Goal: Task Accomplishment & Management: Manage account settings

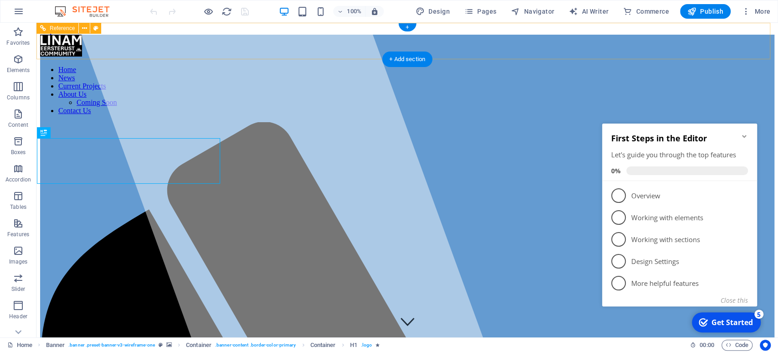
click at [64, 46] on figure at bounding box center [407, 47] width 734 height 24
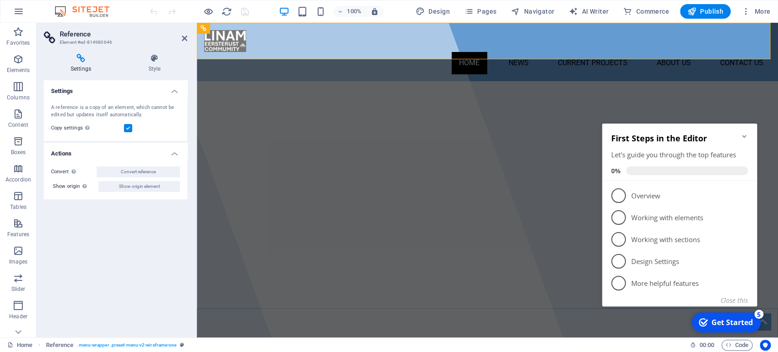
click at [81, 69] on h4 "Settings" at bounding box center [83, 63] width 78 height 19
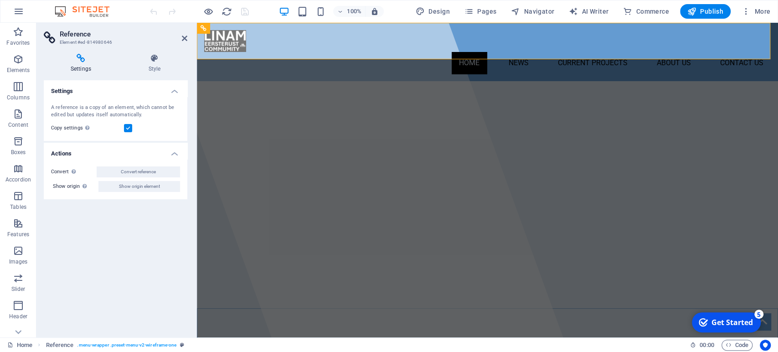
click at [89, 68] on h4 "Settings" at bounding box center [83, 63] width 78 height 19
click at [157, 67] on h4 "Style" at bounding box center [155, 63] width 66 height 19
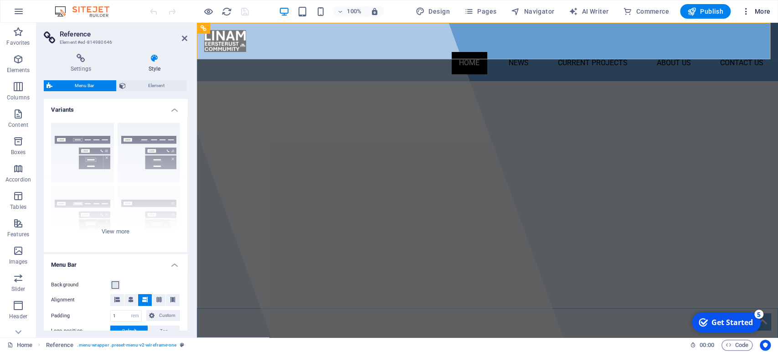
click at [749, 11] on icon "button" at bounding box center [746, 11] width 9 height 9
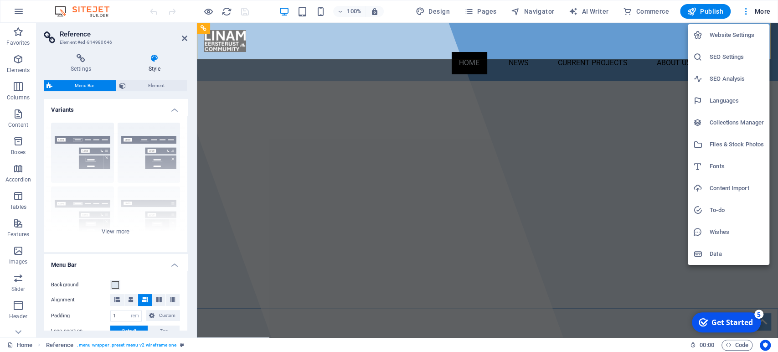
click at [719, 37] on h6 "Website Settings" at bounding box center [737, 35] width 54 height 11
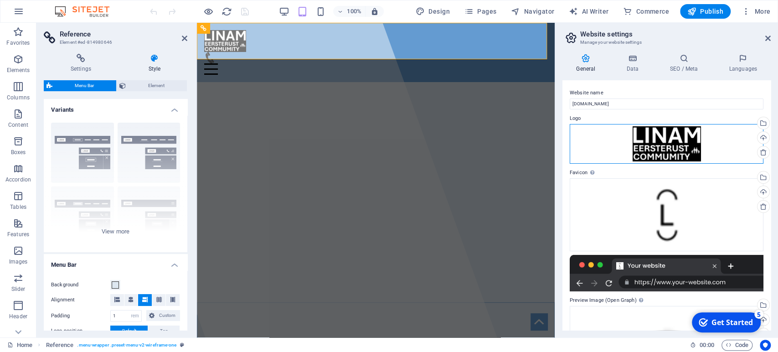
click at [675, 149] on div "Drag files here, click to choose files or select files from Files or our free s…" at bounding box center [667, 144] width 194 height 40
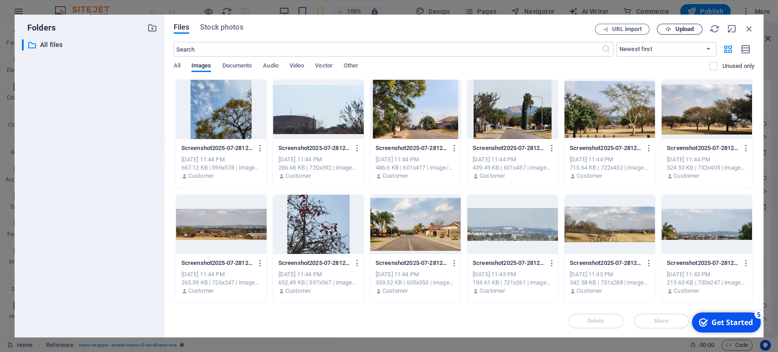
click at [675, 31] on span "Upload" at bounding box center [684, 28] width 19 height 5
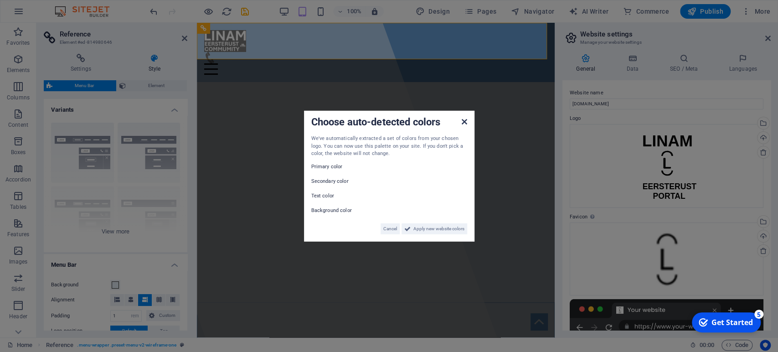
click at [464, 125] on icon at bounding box center [463, 121] width 5 height 7
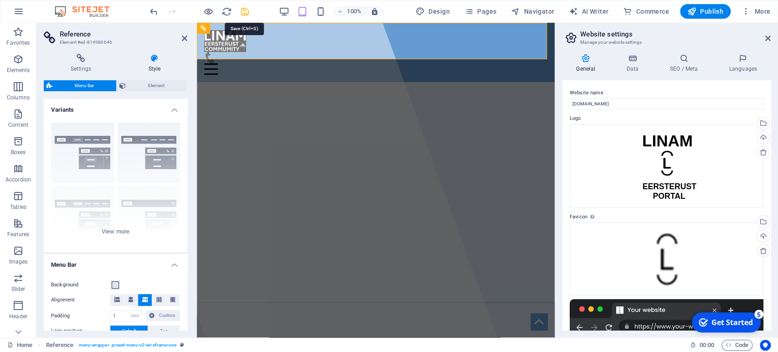
click at [247, 12] on icon "save" at bounding box center [245, 11] width 10 height 10
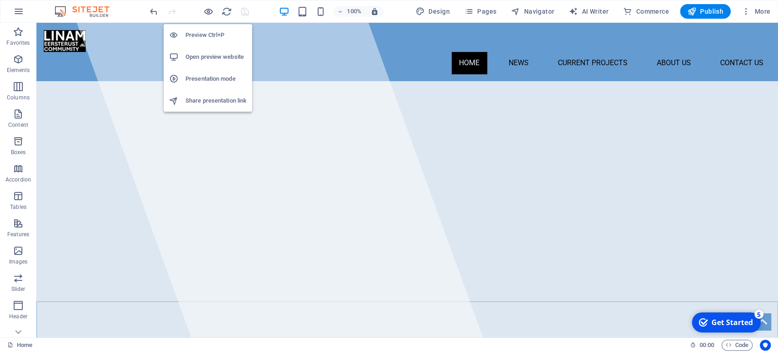
click at [220, 62] on li "Open preview website" at bounding box center [208, 57] width 88 height 22
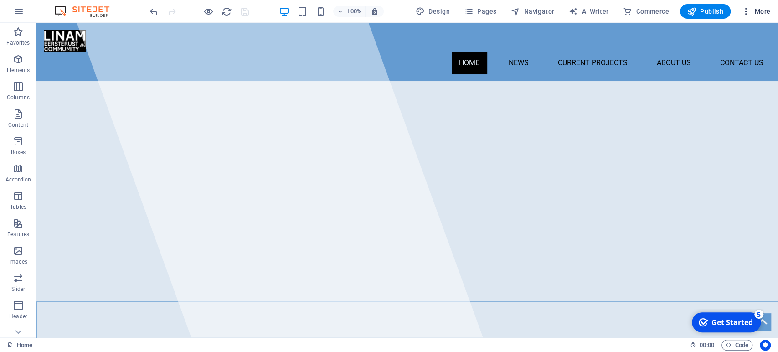
click at [744, 10] on icon "button" at bounding box center [746, 11] width 9 height 9
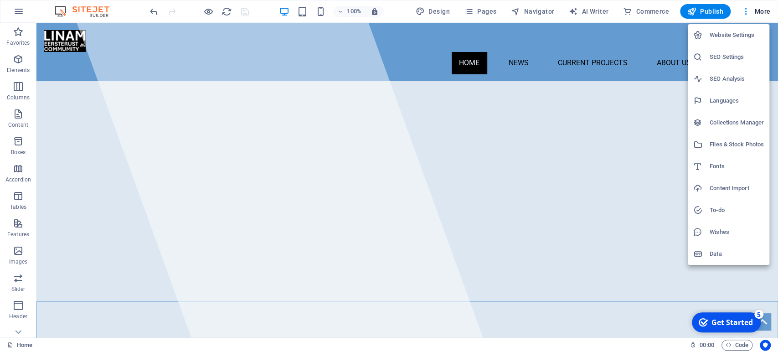
click at [734, 36] on h6 "Website Settings" at bounding box center [737, 35] width 54 height 11
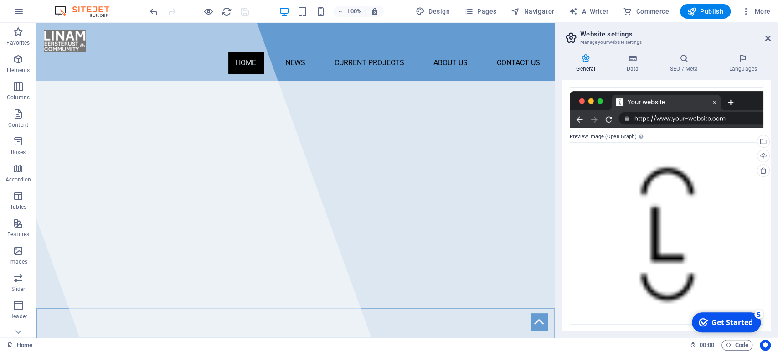
scroll to position [209, 0]
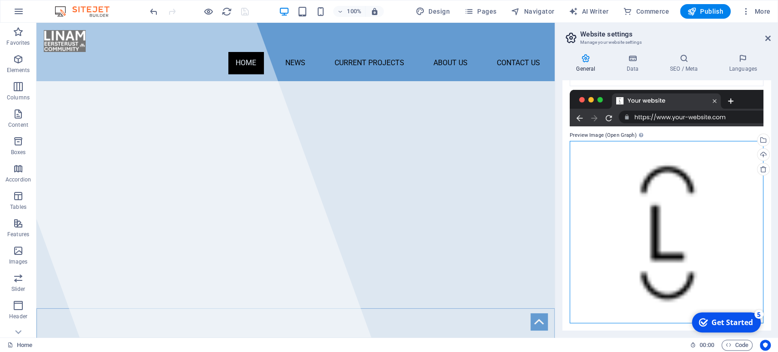
click at [659, 228] on div "Drag files here, click to choose files or select files from Files or our free s…" at bounding box center [667, 232] width 194 height 182
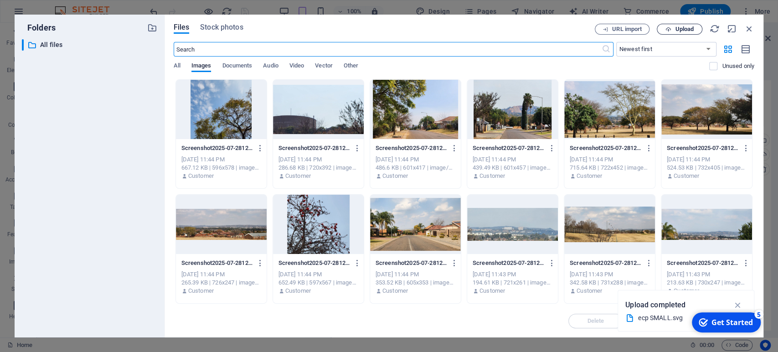
click at [691, 28] on span "Upload" at bounding box center [684, 28] width 19 height 5
drag, startPoint x: 533, startPoint y: 25, endPoint x: 387, endPoint y: 18, distance: 146.9
click at [387, 18] on div "Files Stock photos URL import Upload ​ Newest first Oldest first Name (A-Z) Nam…" at bounding box center [464, 176] width 599 height 323
drag, startPoint x: 401, startPoint y: 31, endPoint x: 357, endPoint y: 46, distance: 46.4
click at [357, 46] on div "Files Stock photos URL import Upload ​ Newest first Oldest first Name (A-Z) Nam…" at bounding box center [464, 176] width 581 height 304
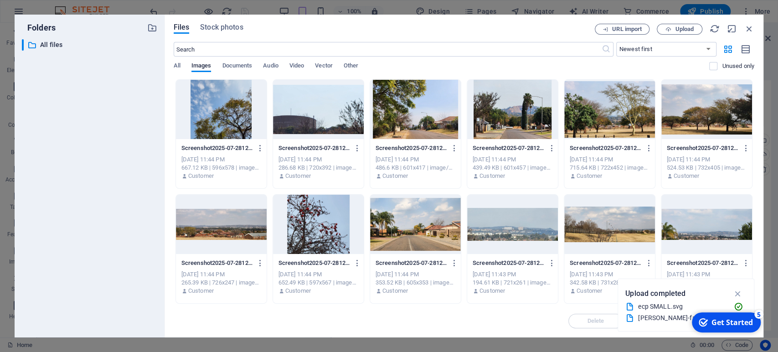
click at [644, 321] on div "[PERSON_NAME]-favicon-black.svg" at bounding box center [682, 318] width 88 height 10
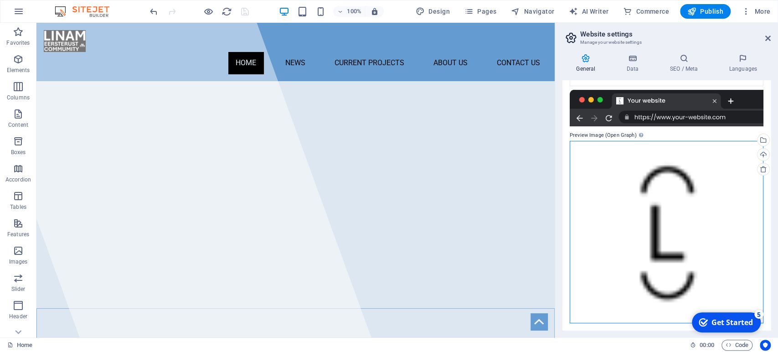
click at [661, 233] on div "Drag files here, click to choose files or select files from Files or our free s…" at bounding box center [667, 232] width 194 height 182
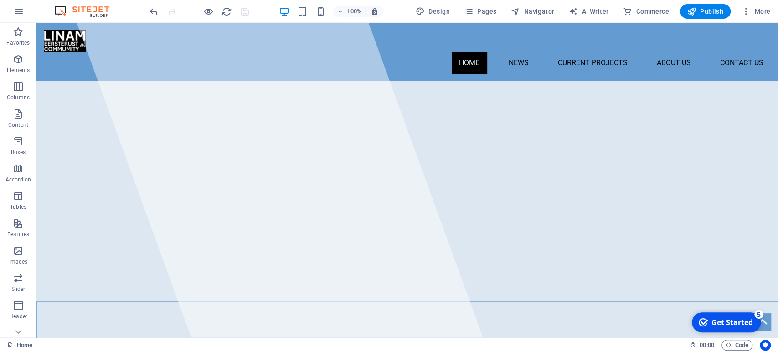
click at [758, 317] on div "5" at bounding box center [758, 313] width 9 height 9
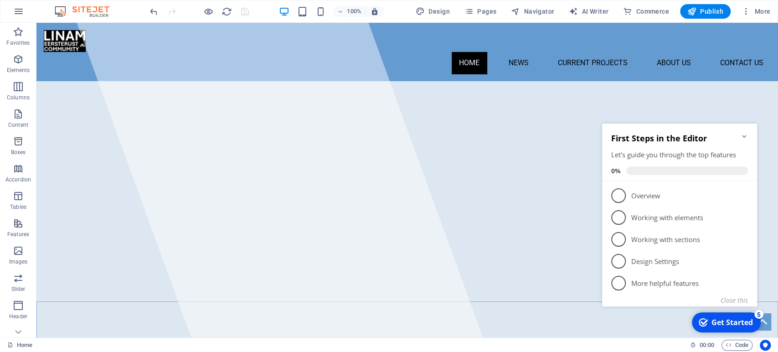
click at [741, 138] on icon "Minimize checklist" at bounding box center [744, 136] width 7 height 7
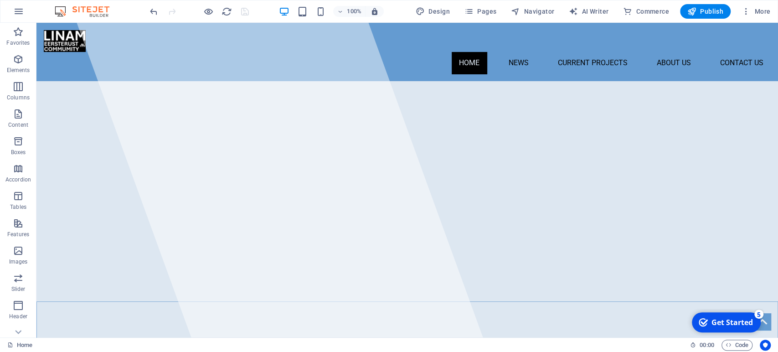
drag, startPoint x: 829, startPoint y: 520, endPoint x: 814, endPoint y: 516, distance: 15.4
click at [726, 321] on div "Get Started" at bounding box center [731, 322] width 41 height 10
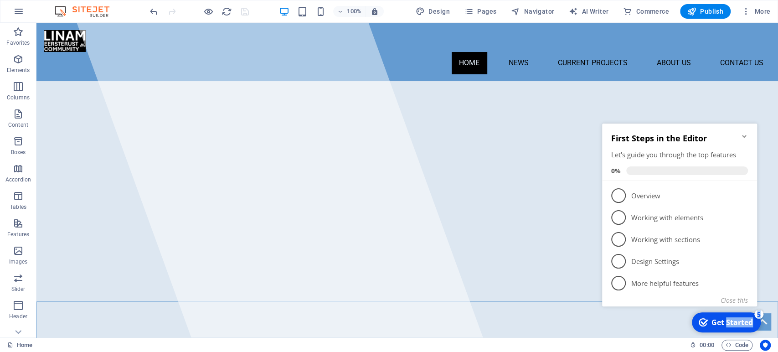
click at [726, 321] on div "Get Started" at bounding box center [731, 322] width 41 height 10
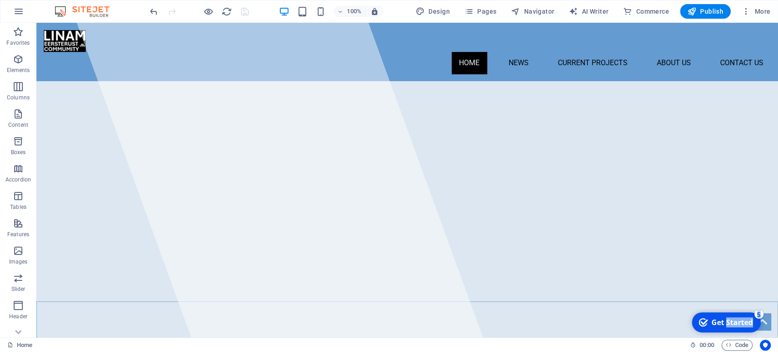
click at [753, 327] on div "Get Started" at bounding box center [731, 322] width 41 height 10
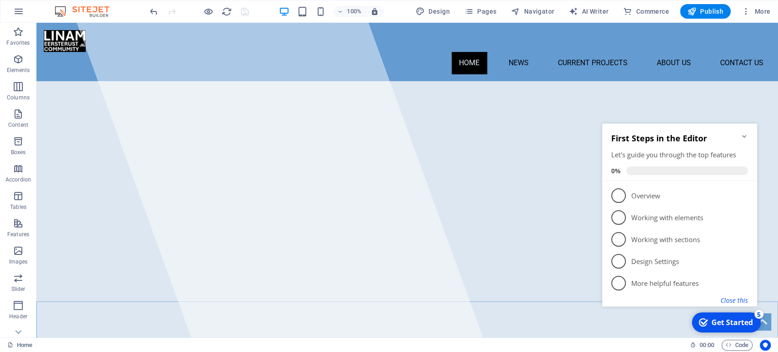
click at [727, 297] on button "Close this" at bounding box center [734, 300] width 27 height 9
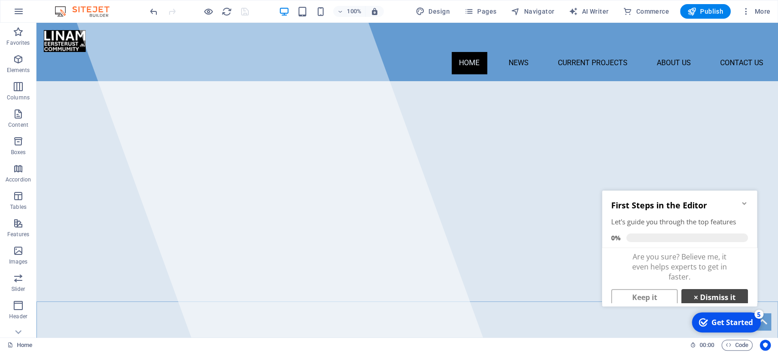
click at [722, 296] on link "× Dismiss it" at bounding box center [714, 297] width 67 height 16
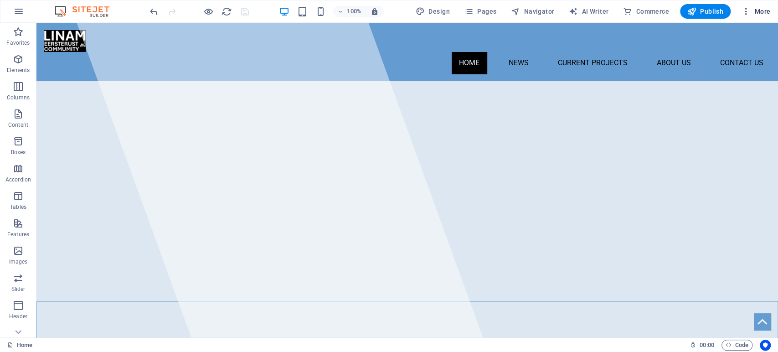
click at [746, 13] on icon "button" at bounding box center [746, 11] width 9 height 9
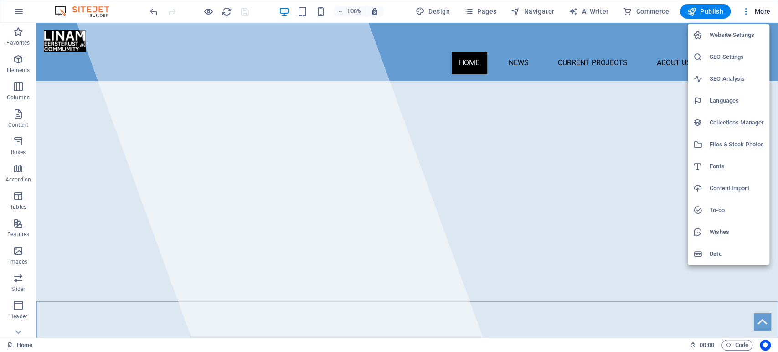
click at [735, 33] on h6 "Website Settings" at bounding box center [737, 35] width 54 height 11
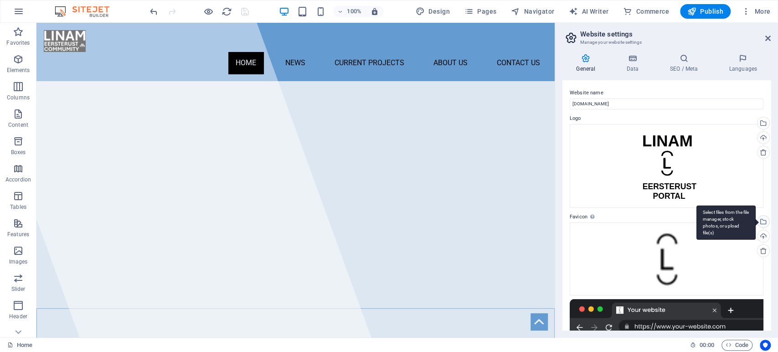
click at [763, 223] on div "Select files from the file manager, stock photos, or upload file(s)" at bounding box center [763, 223] width 14 height 14
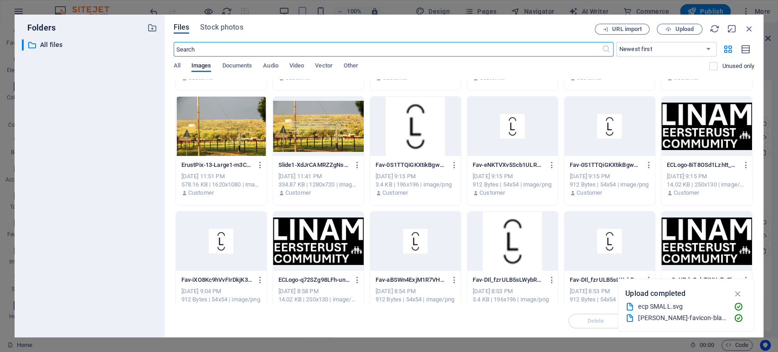
scroll to position [1262, 0]
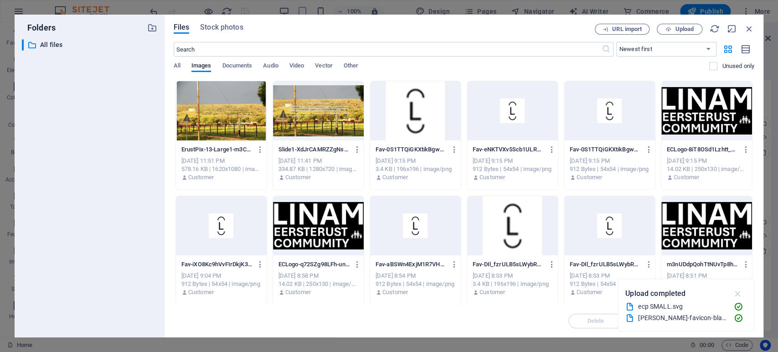
click at [733, 297] on icon "button" at bounding box center [737, 294] width 10 height 10
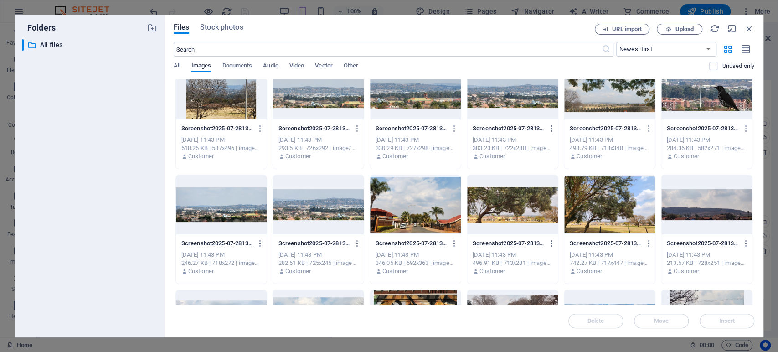
scroll to position [0, 0]
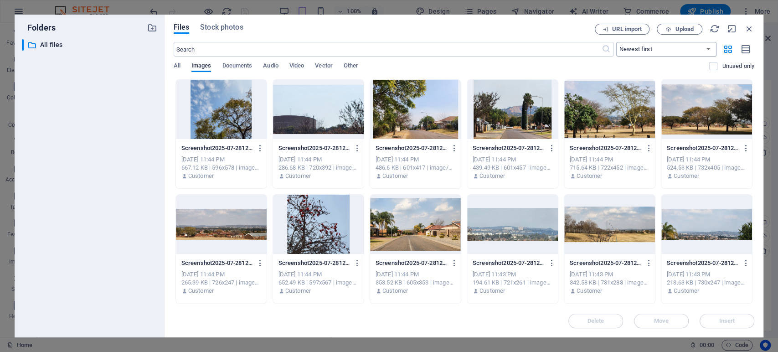
click at [692, 49] on select "Newest first Oldest first Name (A-Z) Name (Z-A) Size (0-9) Size (9-0) Resolutio…" at bounding box center [666, 49] width 100 height 15
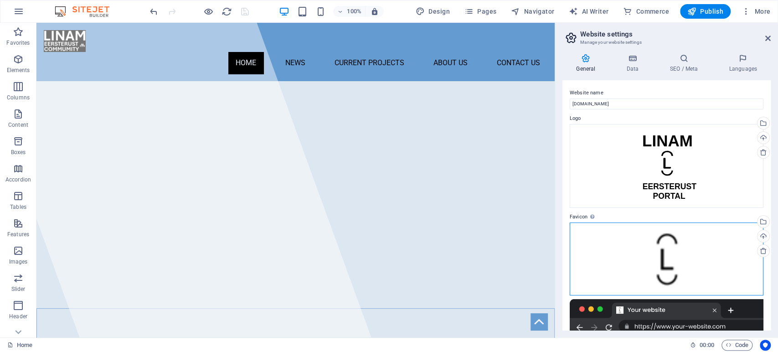
click at [661, 270] on div "Drag files here, click to choose files or select files from Files or our free s…" at bounding box center [667, 258] width 194 height 73
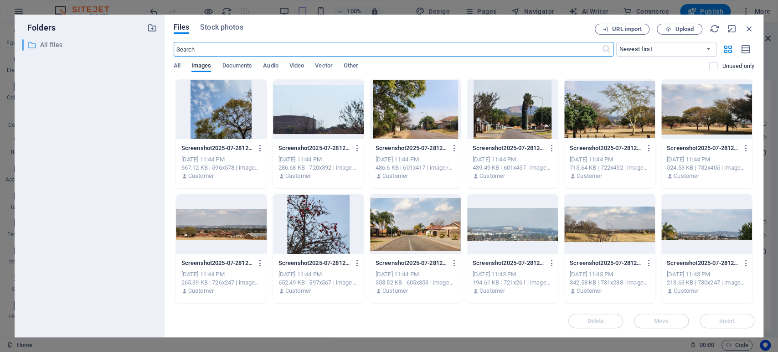
click at [50, 47] on p "All files" at bounding box center [90, 45] width 100 height 10
click at [685, 27] on span "Upload" at bounding box center [684, 28] width 19 height 5
click at [630, 316] on icon at bounding box center [629, 318] width 9 height 9
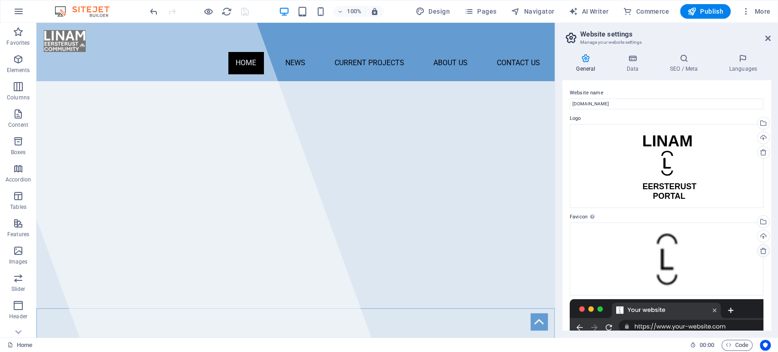
click at [760, 250] on icon at bounding box center [763, 250] width 7 height 7
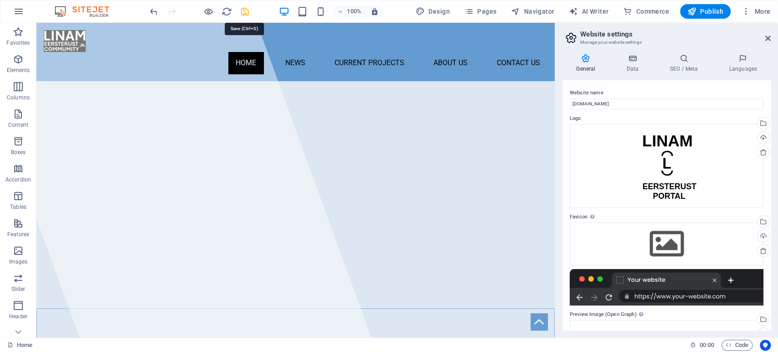
drag, startPoint x: 242, startPoint y: 7, endPoint x: 607, endPoint y: 109, distance: 378.2
click at [242, 7] on icon "save" at bounding box center [245, 11] width 10 height 10
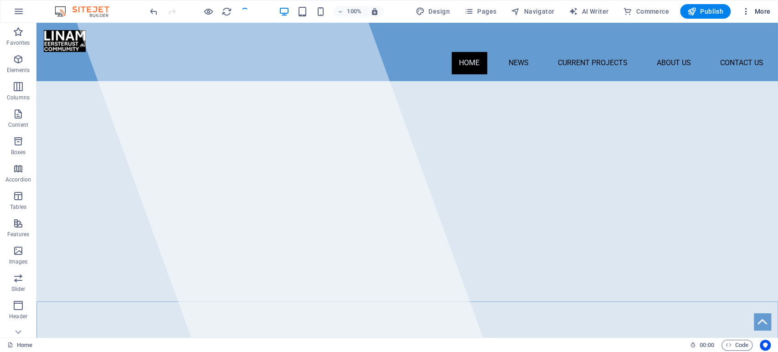
click at [748, 10] on icon "button" at bounding box center [746, 11] width 9 height 9
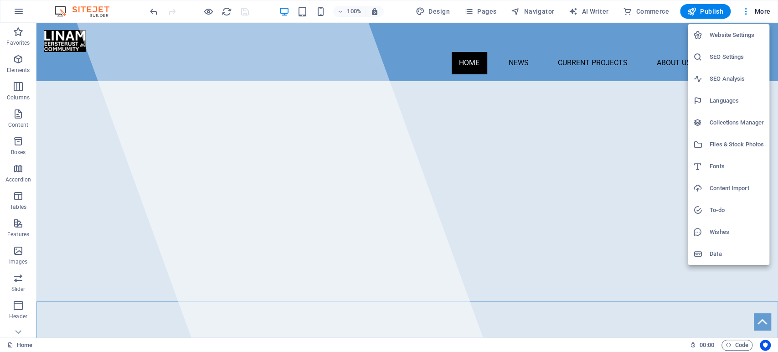
click at [724, 34] on h6 "Website Settings" at bounding box center [737, 35] width 54 height 11
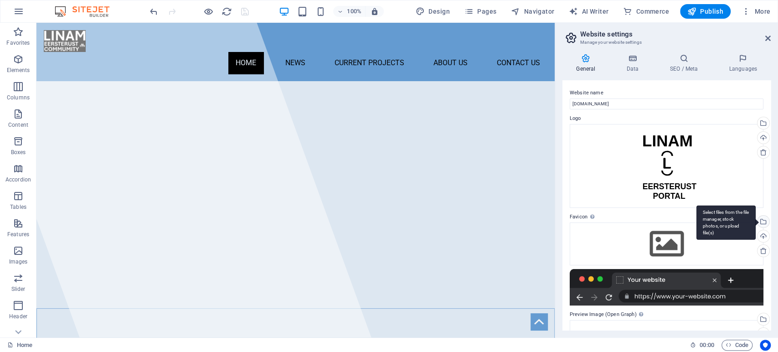
click at [762, 222] on div "Select files from the file manager, stock photos, or upload file(s)" at bounding box center [763, 223] width 14 height 14
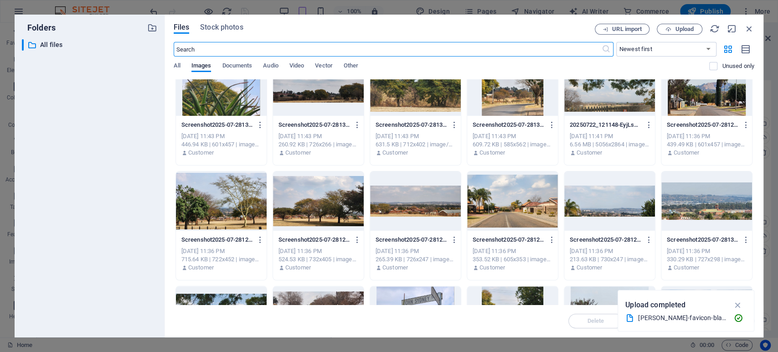
scroll to position [748, 0]
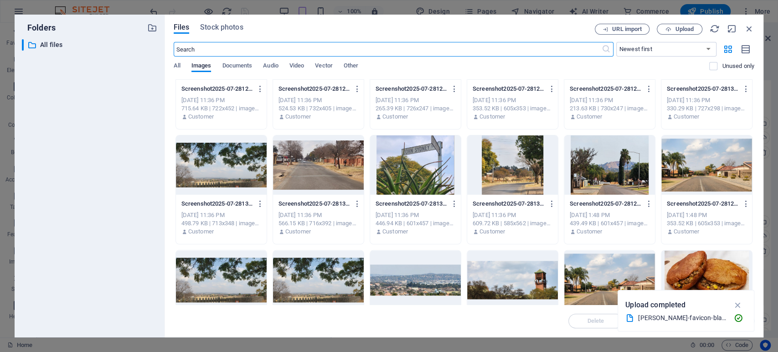
click at [225, 23] on div "Files Stock photos URL import Upload ​ Newest first Oldest first Name (A-Z) Nam…" at bounding box center [464, 176] width 599 height 323
click at [223, 23] on div "Files Stock photos URL import Upload ​ Newest first Oldest first Name (A-Z) Nam…" at bounding box center [464, 176] width 599 height 323
click at [224, 25] on span "Stock photos" at bounding box center [221, 27] width 43 height 11
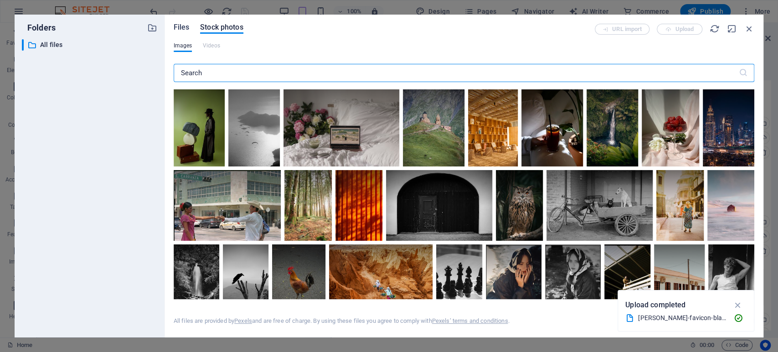
click at [186, 23] on span "Files" at bounding box center [182, 27] width 16 height 11
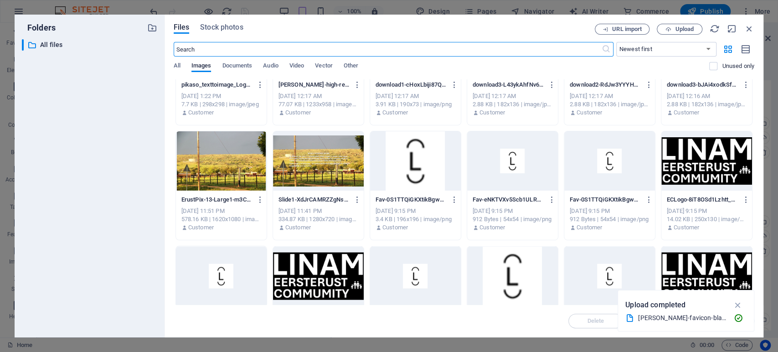
scroll to position [1215, 0]
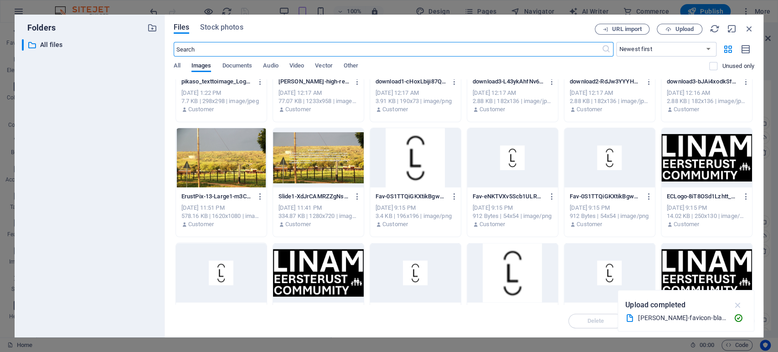
click at [737, 307] on icon "button" at bounding box center [737, 305] width 10 height 10
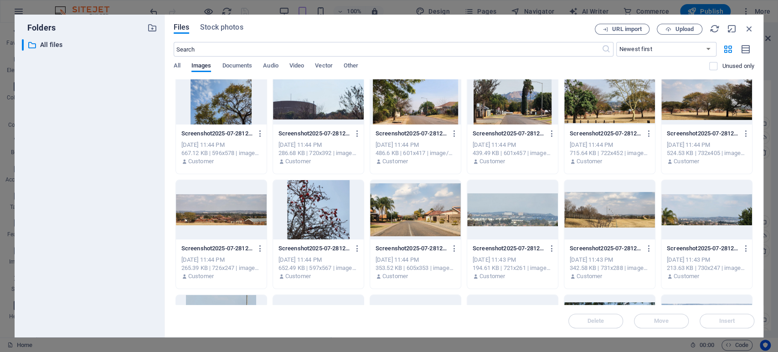
scroll to position [0, 0]
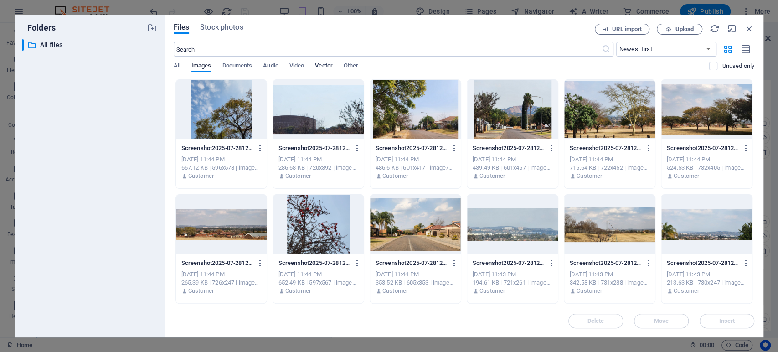
click at [330, 67] on span "Vector" at bounding box center [324, 66] width 18 height 13
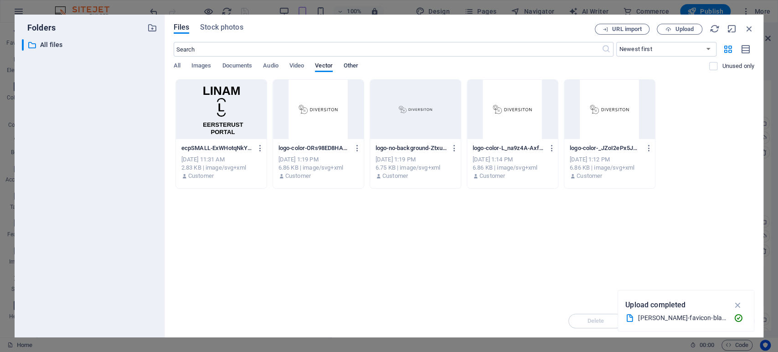
click at [351, 64] on span "Other" at bounding box center [351, 66] width 15 height 13
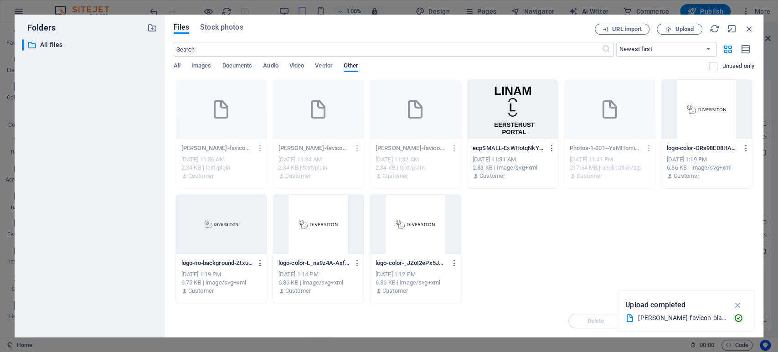
click at [575, 274] on div "[PERSON_NAME]-favicon-black-aRdSQs4xOWPGcwaQ0cxKmA.svg [PERSON_NAME]-favicon-bl…" at bounding box center [464, 191] width 581 height 224
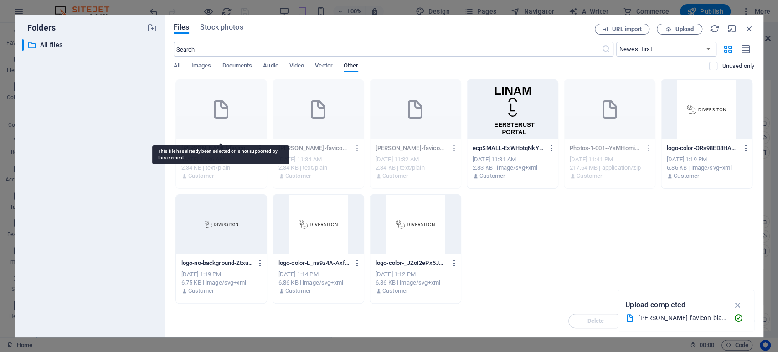
click at [228, 134] on div at bounding box center [221, 109] width 91 height 59
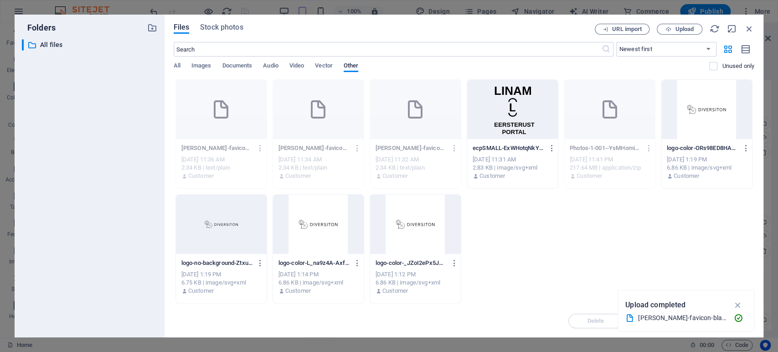
click at [532, 272] on div "[PERSON_NAME]-favicon-black-aRdSQs4xOWPGcwaQ0cxKmA.svg [PERSON_NAME]-favicon-bl…" at bounding box center [464, 191] width 581 height 224
click at [175, 65] on span "All" at bounding box center [177, 66] width 7 height 13
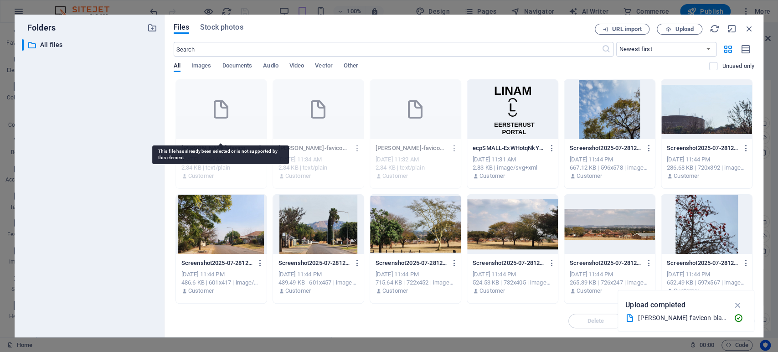
click at [219, 125] on div at bounding box center [221, 109] width 91 height 59
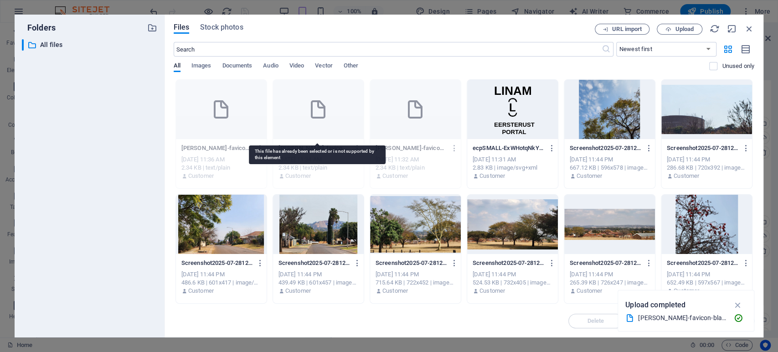
click at [304, 124] on div at bounding box center [318, 109] width 91 height 59
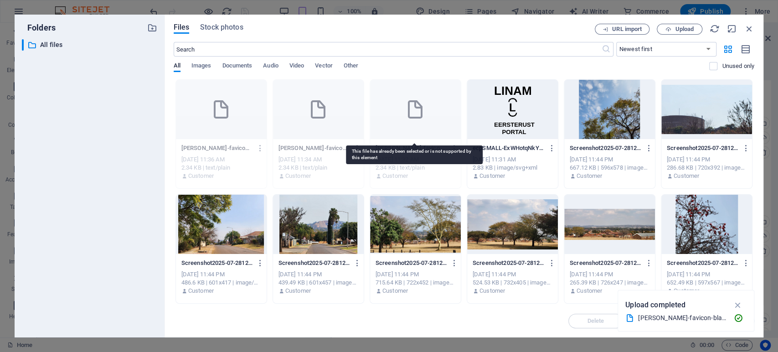
click at [423, 124] on div at bounding box center [415, 109] width 91 height 59
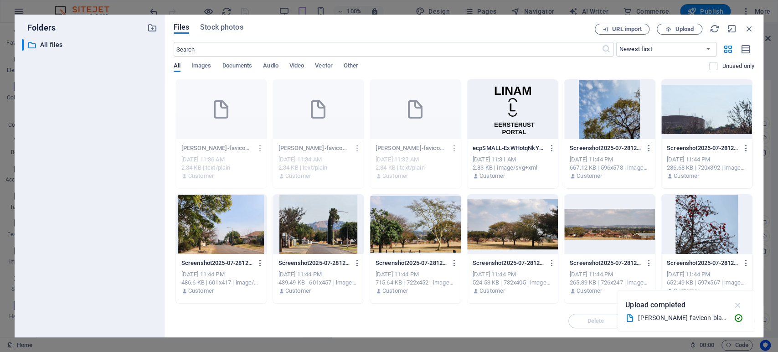
click at [739, 305] on icon "button" at bounding box center [737, 305] width 10 height 10
click at [452, 148] on icon "button" at bounding box center [454, 148] width 9 height 8
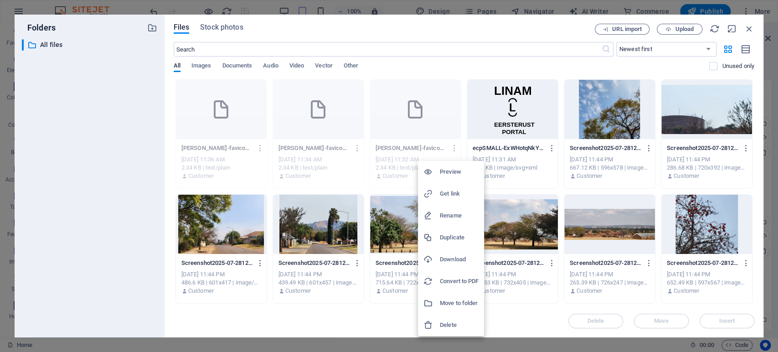
click at [449, 327] on h6 "Delete" at bounding box center [459, 325] width 39 height 11
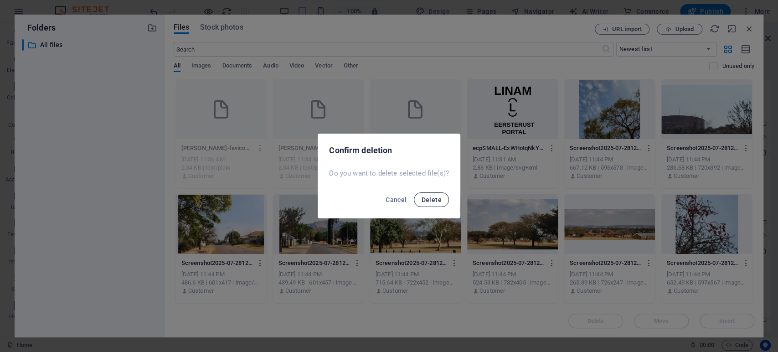
click at [428, 199] on span "Delete" at bounding box center [431, 199] width 20 height 7
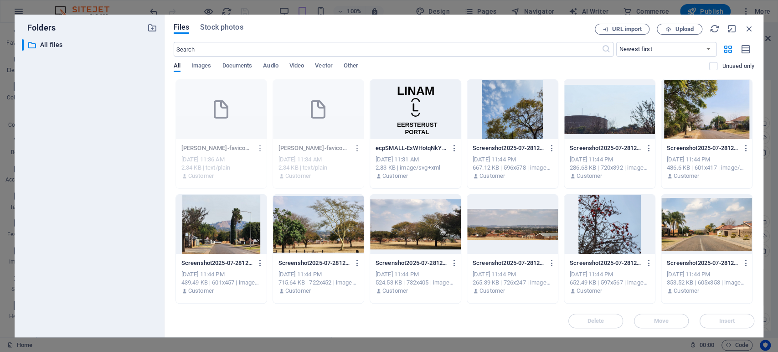
click at [356, 148] on icon "button" at bounding box center [357, 148] width 9 height 8
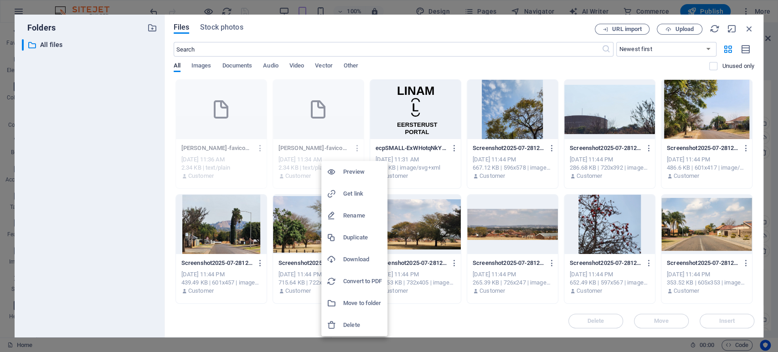
click at [357, 326] on h6 "Delete" at bounding box center [362, 325] width 39 height 11
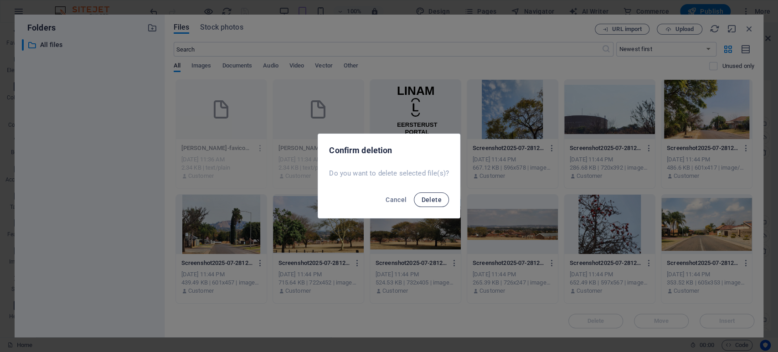
click at [428, 194] on button "Delete" at bounding box center [431, 199] width 35 height 15
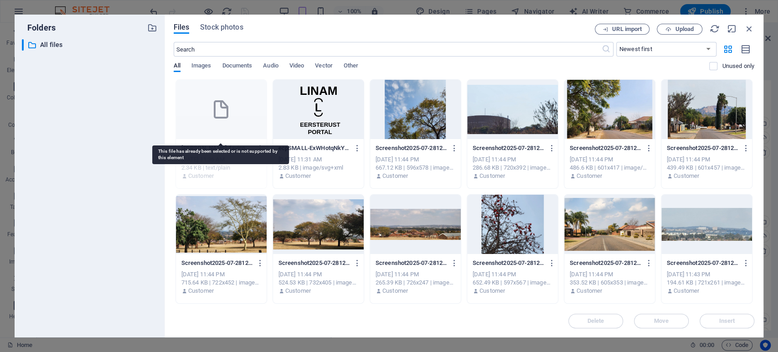
click at [224, 115] on icon at bounding box center [221, 109] width 22 height 22
click at [229, 117] on icon at bounding box center [221, 109] width 22 height 22
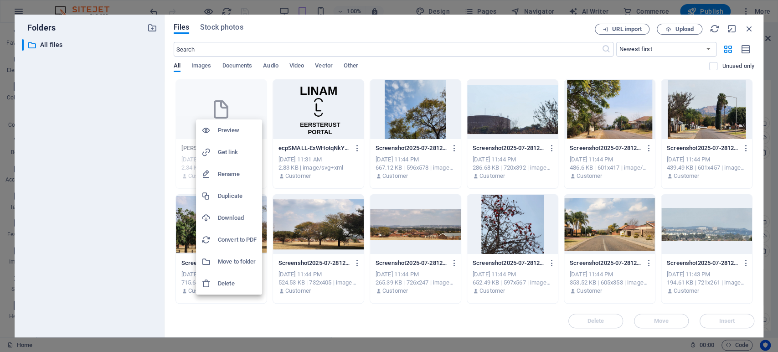
click at [233, 284] on h6 "Delete" at bounding box center [237, 283] width 39 height 11
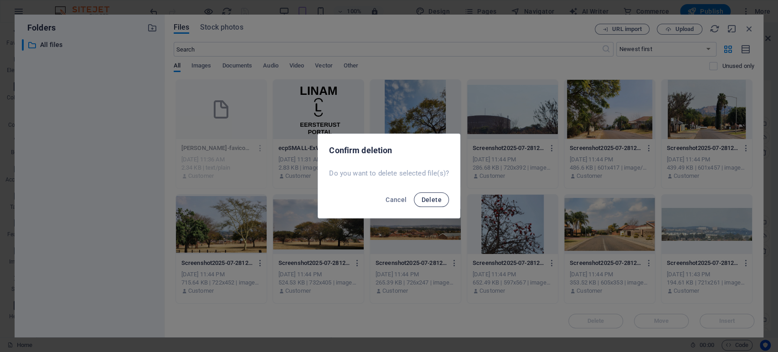
click at [426, 201] on span "Delete" at bounding box center [431, 199] width 20 height 7
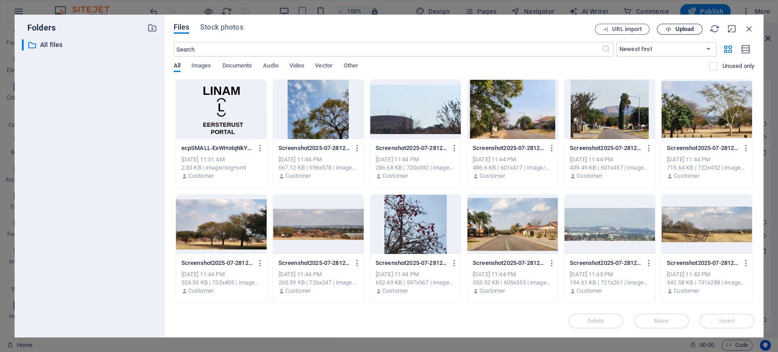
click at [693, 27] on span "Upload" at bounding box center [684, 28] width 19 height 5
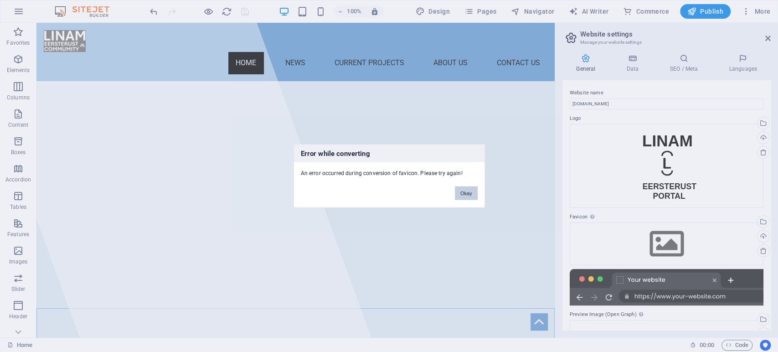
drag, startPoint x: 463, startPoint y: 194, endPoint x: 493, endPoint y: 193, distance: 30.1
click at [463, 194] on button "Okay" at bounding box center [466, 193] width 23 height 14
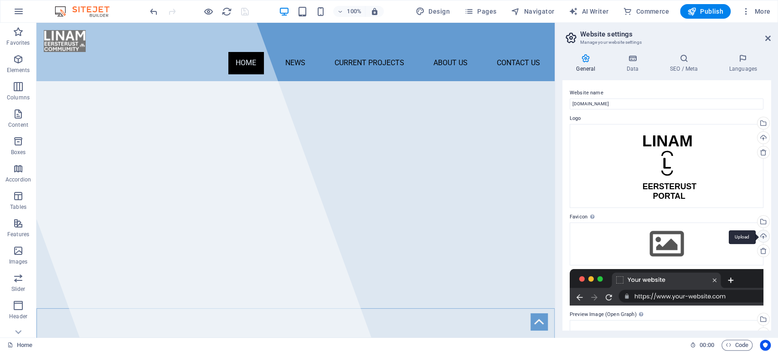
click at [763, 234] on div "Upload" at bounding box center [763, 237] width 14 height 14
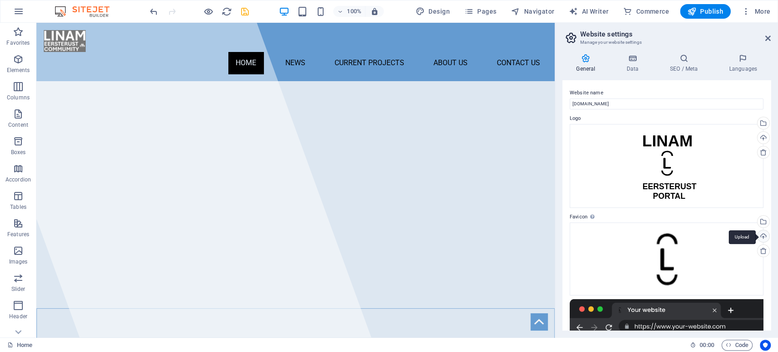
click at [763, 236] on div "Upload" at bounding box center [763, 237] width 14 height 14
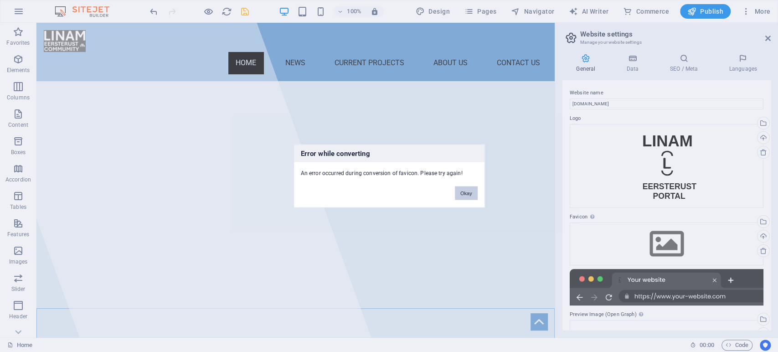
click at [466, 193] on button "Okay" at bounding box center [466, 193] width 23 height 14
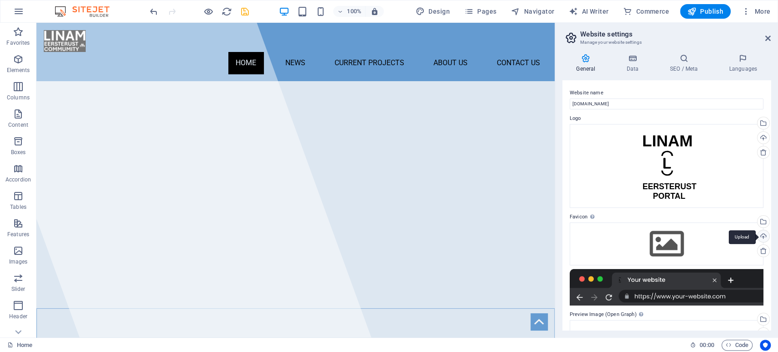
click at [758, 236] on div "Upload" at bounding box center [763, 237] width 14 height 14
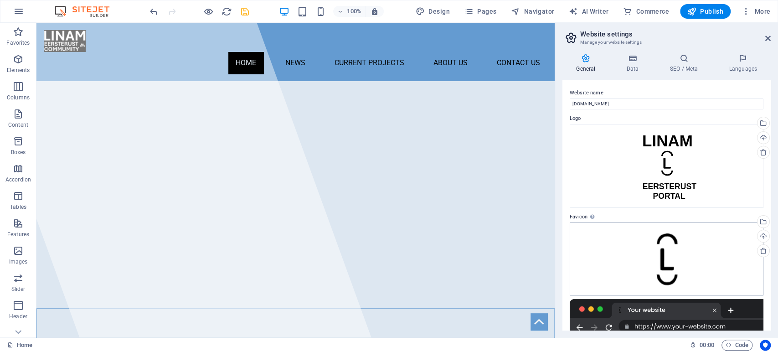
scroll to position [209, 0]
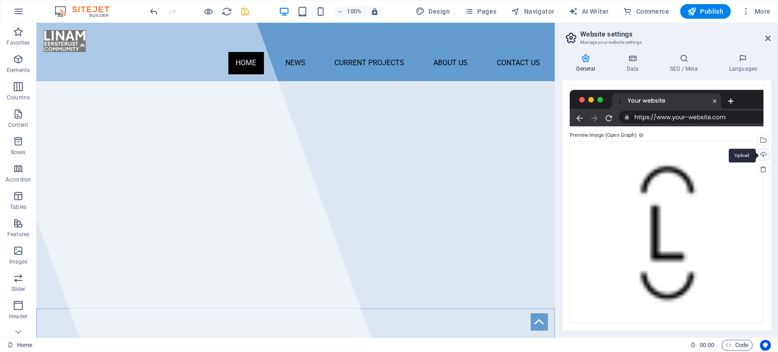
click at [760, 153] on div "Upload" at bounding box center [763, 156] width 14 height 14
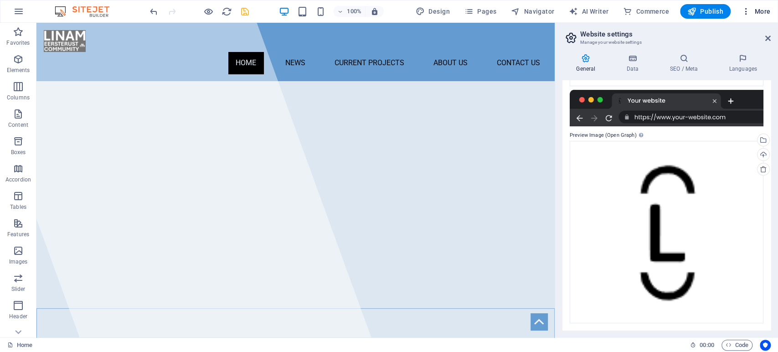
click at [744, 11] on icon "button" at bounding box center [746, 11] width 9 height 9
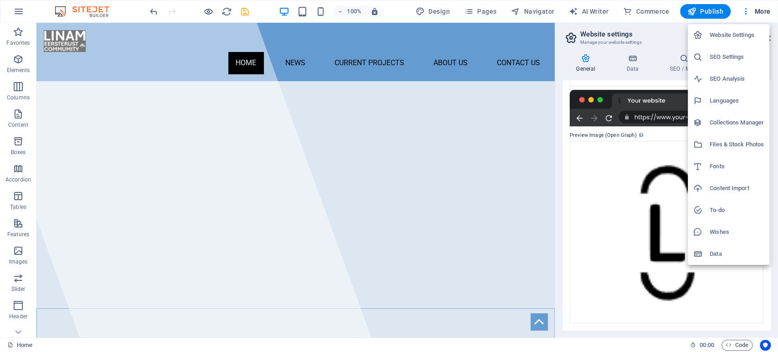
click at [722, 37] on h6 "Website Settings" at bounding box center [737, 35] width 54 height 11
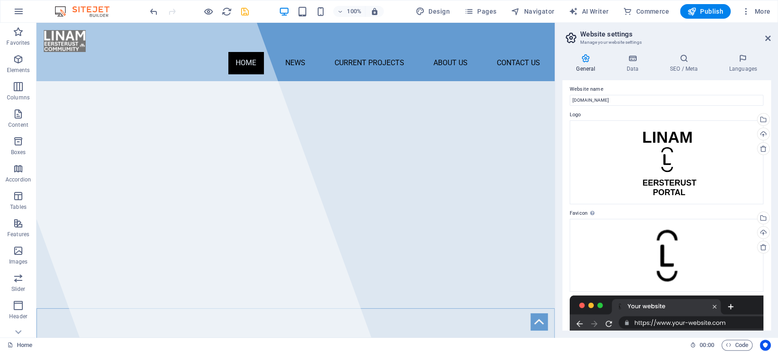
scroll to position [0, 0]
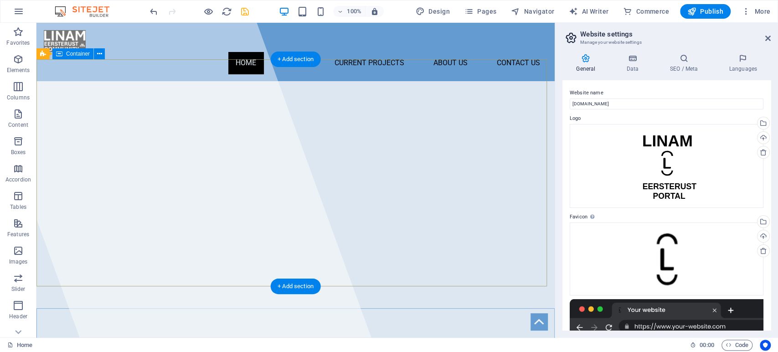
drag, startPoint x: 744, startPoint y: 36, endPoint x: 179, endPoint y: 74, distance: 566.5
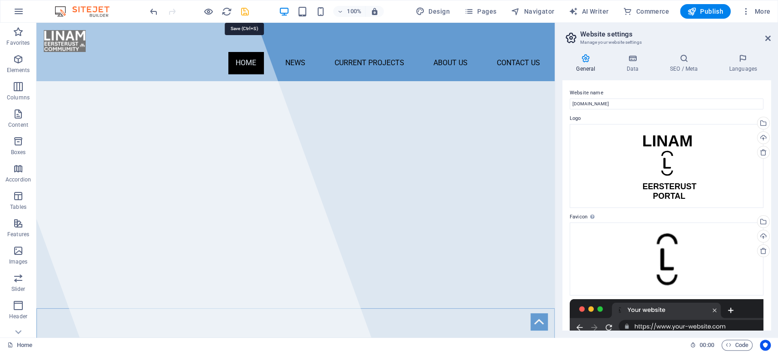
click at [242, 14] on icon "save" at bounding box center [245, 11] width 10 height 10
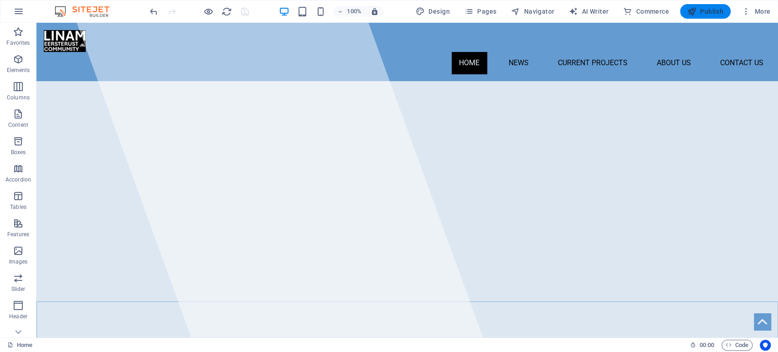
click at [711, 14] on span "Publish" at bounding box center [705, 11] width 36 height 9
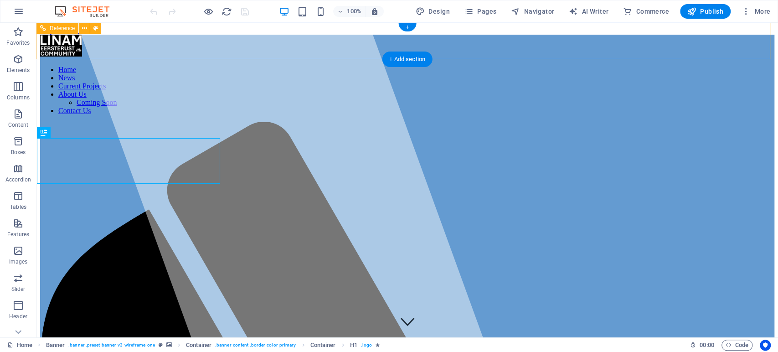
click at [63, 40] on figure at bounding box center [407, 47] width 734 height 24
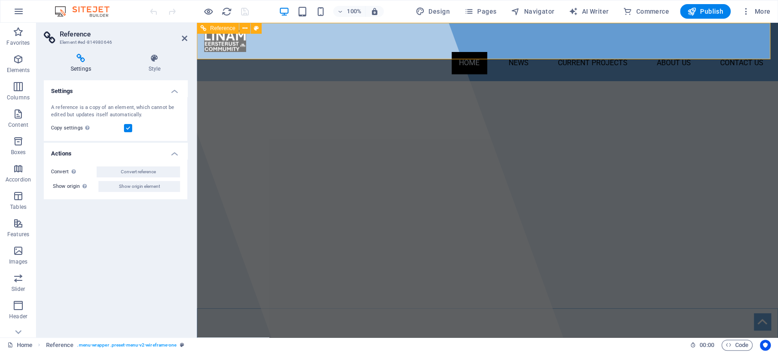
click at [222, 48] on figure at bounding box center [487, 41] width 567 height 22
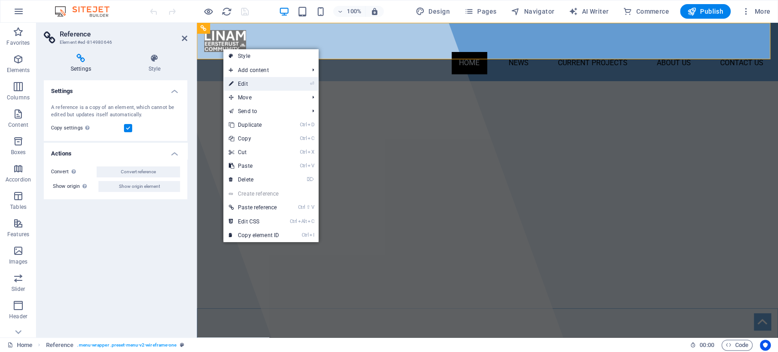
click at [251, 81] on link "⏎ Edit" at bounding box center [253, 84] width 61 height 14
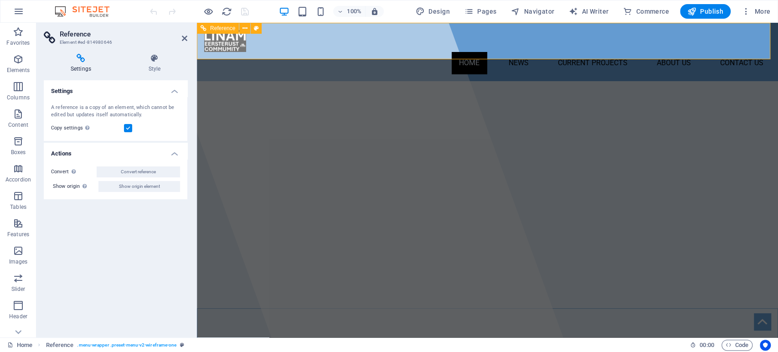
click at [303, 52] on nav "Home News Current Projects About Us Coming Soon Contact Us" at bounding box center [487, 63] width 567 height 22
click at [260, 27] on button at bounding box center [256, 28] width 11 height 11
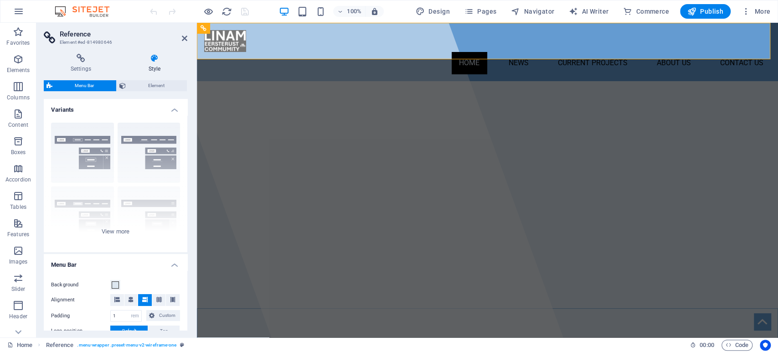
click at [148, 63] on h4 "Style" at bounding box center [155, 63] width 66 height 19
click at [85, 63] on h4 "Settings" at bounding box center [83, 63] width 78 height 19
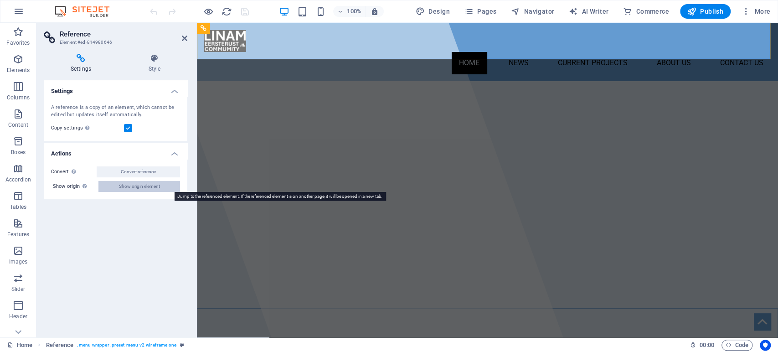
click at [146, 189] on span "Show origin element" at bounding box center [139, 186] width 41 height 11
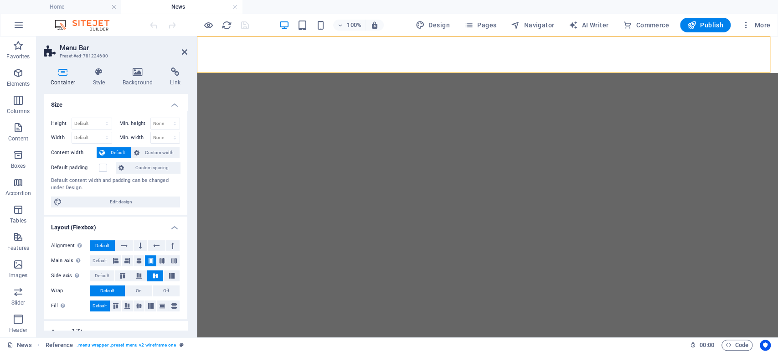
select select "rem"
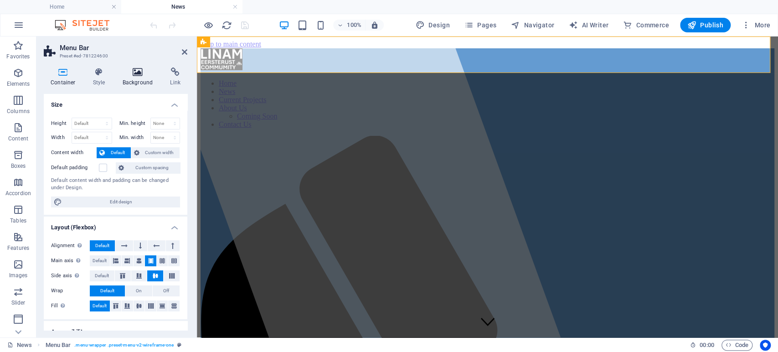
click at [135, 81] on h4 "Background" at bounding box center [140, 76] width 48 height 19
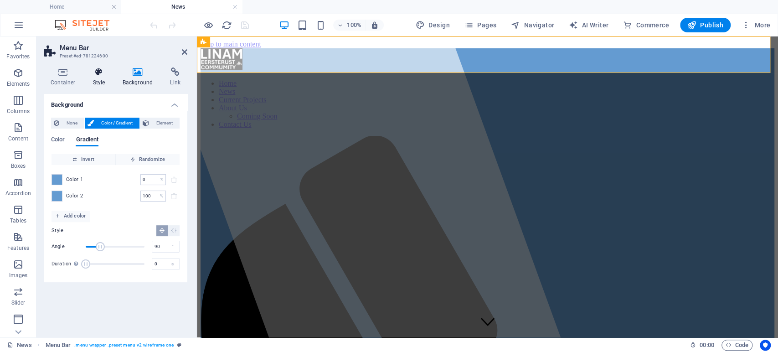
click at [103, 80] on h4 "Style" at bounding box center [101, 76] width 30 height 19
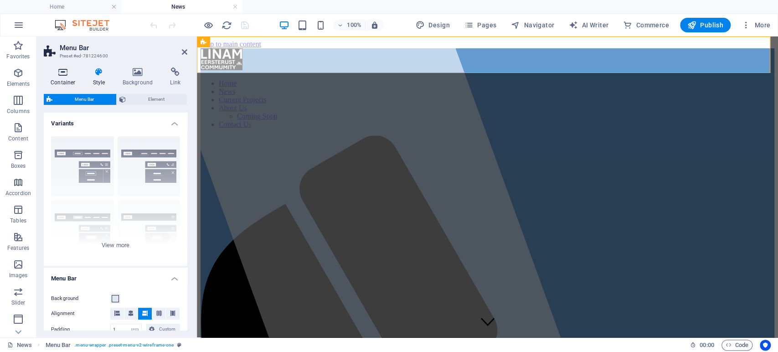
click at [57, 78] on h4 "Container" at bounding box center [65, 76] width 42 height 19
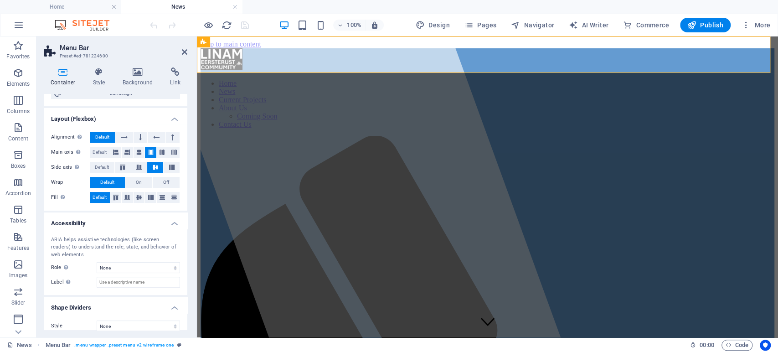
scroll to position [117, 0]
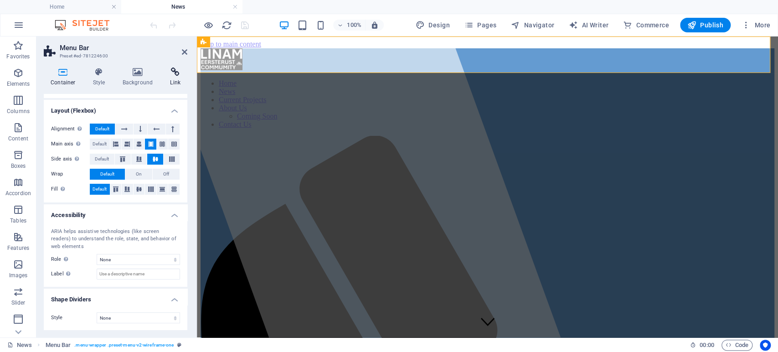
click at [178, 74] on icon at bounding box center [175, 71] width 24 height 9
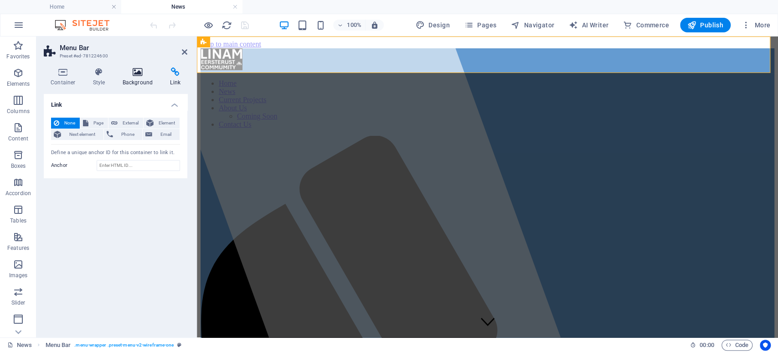
click at [131, 82] on h4 "Background" at bounding box center [140, 76] width 48 height 19
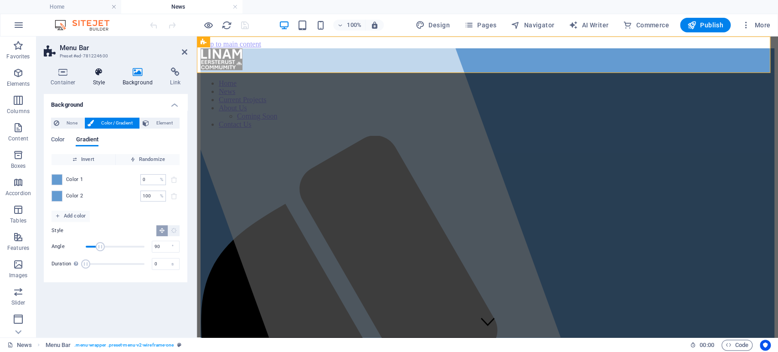
click at [92, 75] on icon at bounding box center [99, 71] width 26 height 9
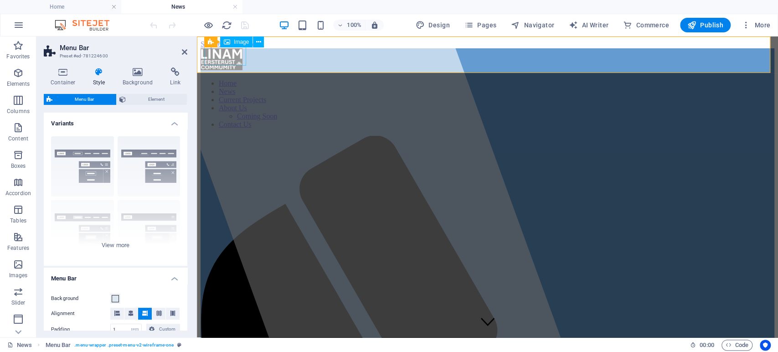
click at [236, 58] on figure at bounding box center [488, 60] width 574 height 24
click at [234, 55] on figure at bounding box center [488, 60] width 574 height 24
click at [231, 56] on figure at bounding box center [488, 60] width 574 height 24
select select "px"
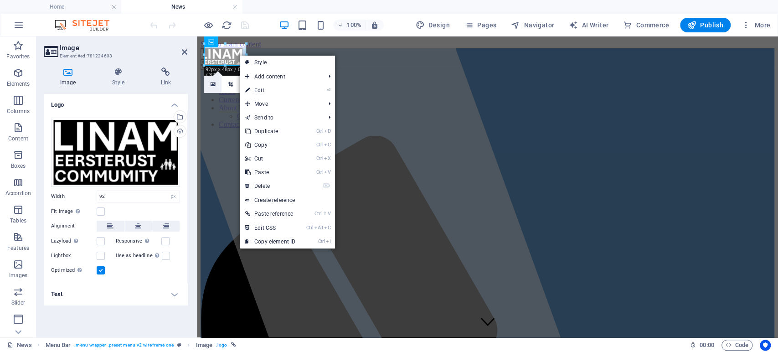
click at [212, 85] on icon at bounding box center [212, 84] width 5 height 6
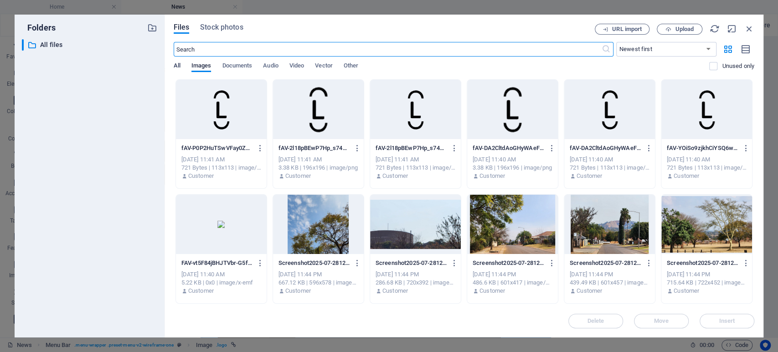
click at [176, 68] on span "All" at bounding box center [177, 66] width 7 height 13
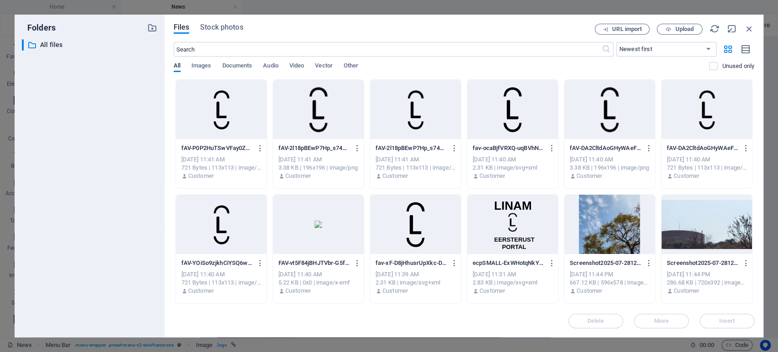
click at [511, 227] on div at bounding box center [512, 224] width 91 height 59
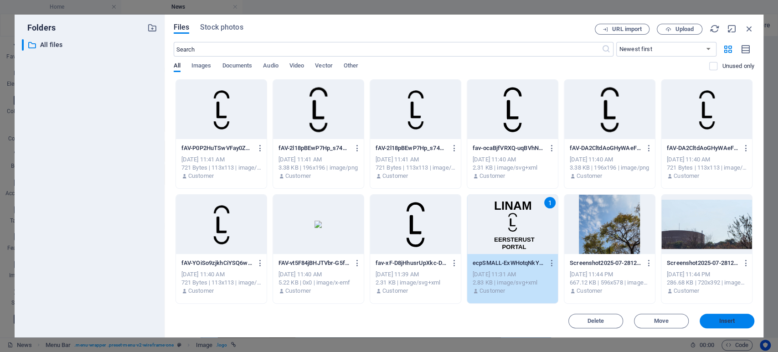
click at [732, 325] on button "Insert" at bounding box center [727, 321] width 55 height 15
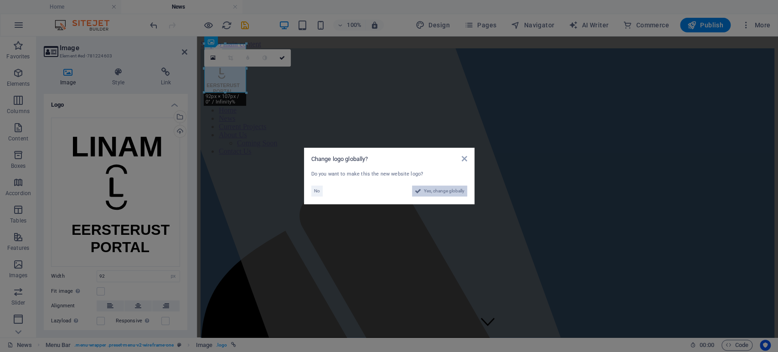
drag, startPoint x: 429, startPoint y: 193, endPoint x: 230, endPoint y: 163, distance: 201.4
click at [429, 193] on span "Yes, change globally" at bounding box center [444, 191] width 41 height 11
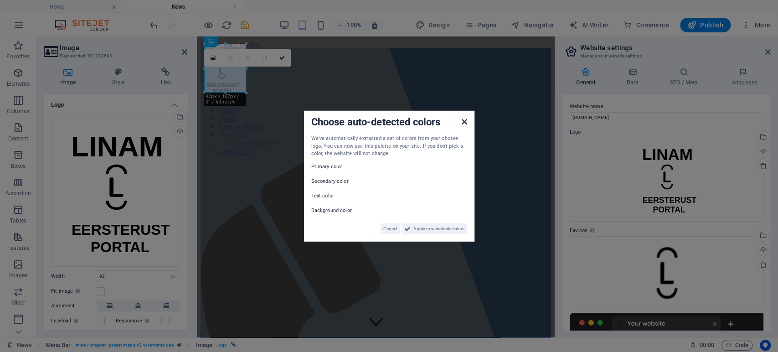
drag, startPoint x: 464, startPoint y: 121, endPoint x: 281, endPoint y: 98, distance: 184.8
click at [464, 121] on icon at bounding box center [463, 121] width 5 height 7
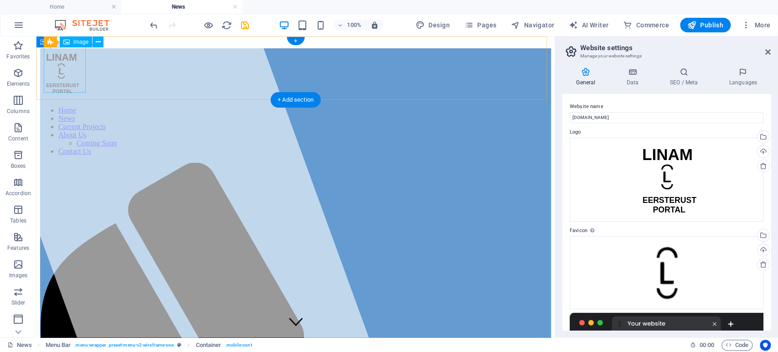
click at [67, 71] on figure at bounding box center [295, 73] width 511 height 51
click at [60, 64] on figure at bounding box center [295, 73] width 511 height 51
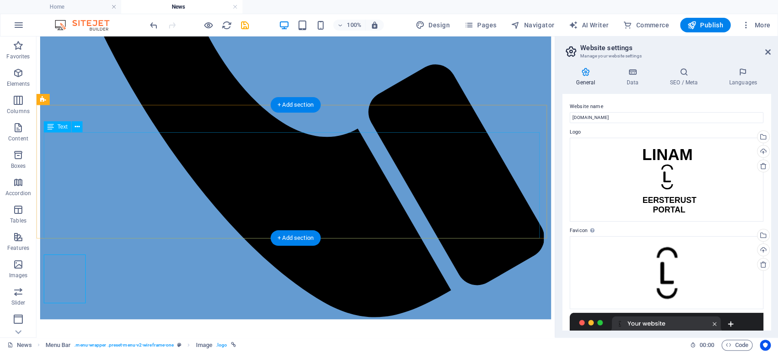
scroll to position [717, 0]
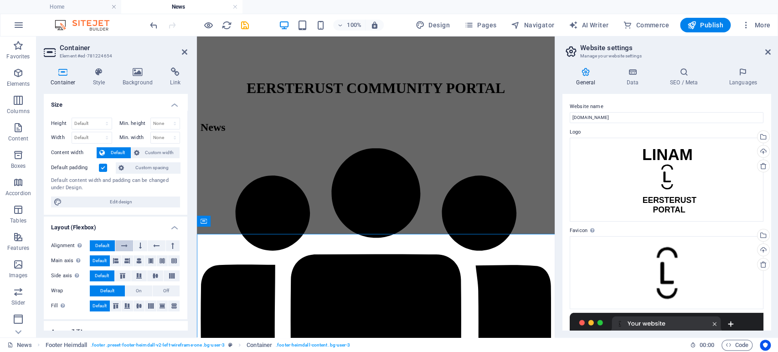
scroll to position [685, 0]
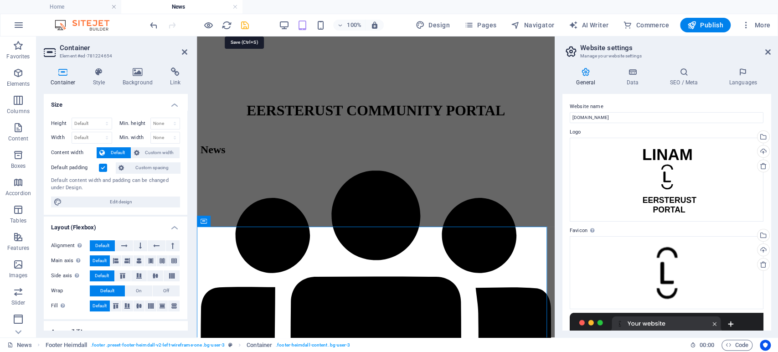
click at [247, 26] on icon "save" at bounding box center [245, 25] width 10 height 10
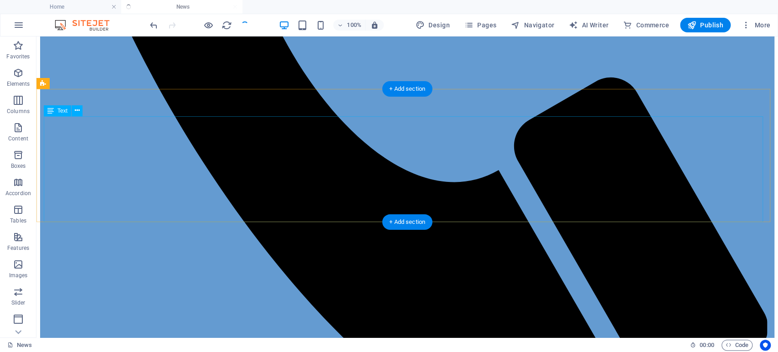
scroll to position [483, 0]
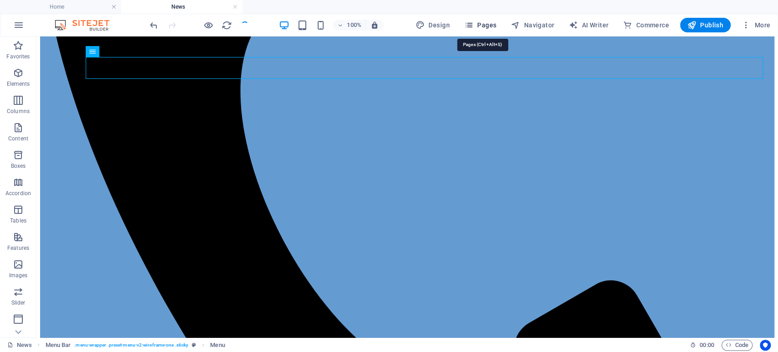
click at [478, 22] on span "Pages" at bounding box center [480, 25] width 32 height 9
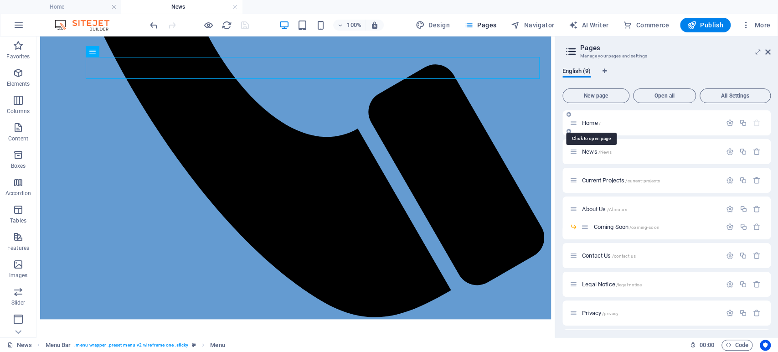
click at [593, 123] on span "Home /" at bounding box center [591, 122] width 19 height 7
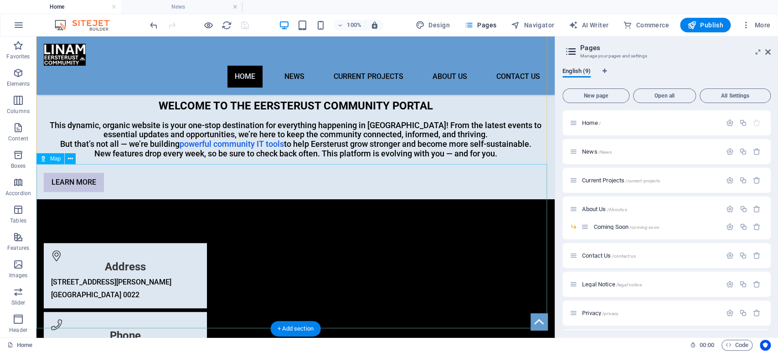
scroll to position [449, 0]
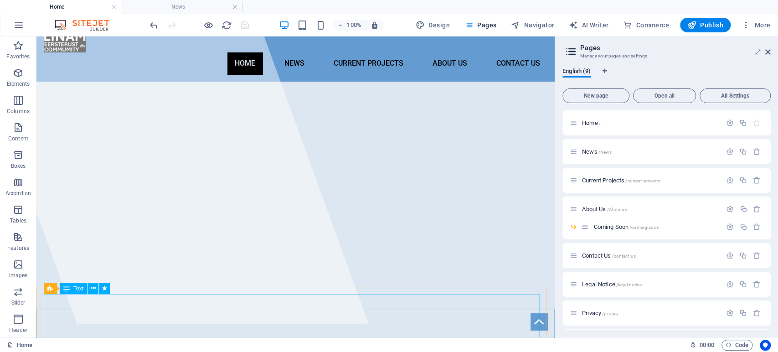
scroll to position [0, 0]
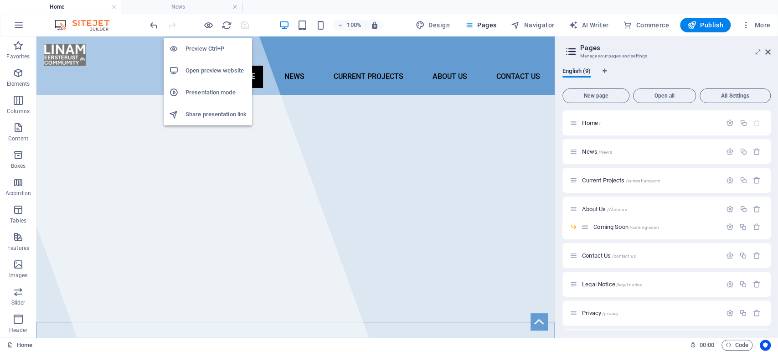
click at [215, 71] on h6 "Open preview website" at bounding box center [216, 70] width 61 height 11
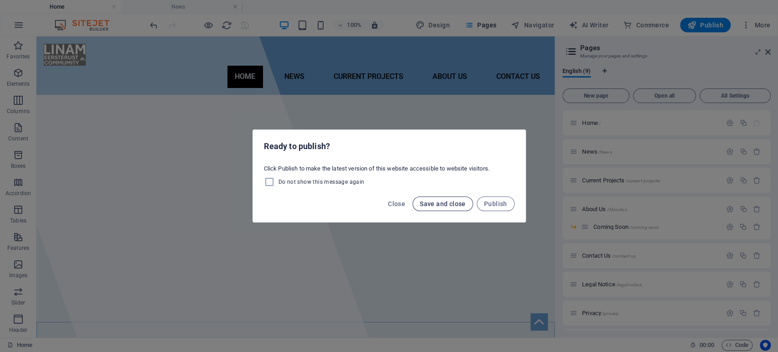
click at [442, 204] on span "Save and close" at bounding box center [443, 203] width 46 height 7
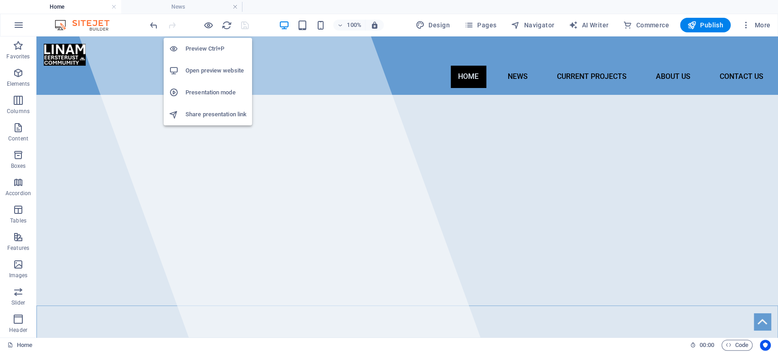
click at [206, 71] on h6 "Open preview website" at bounding box center [216, 70] width 61 height 11
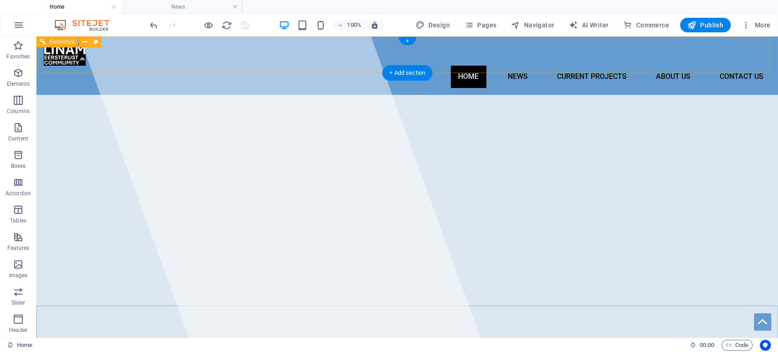
click at [66, 56] on figure at bounding box center [407, 55] width 727 height 22
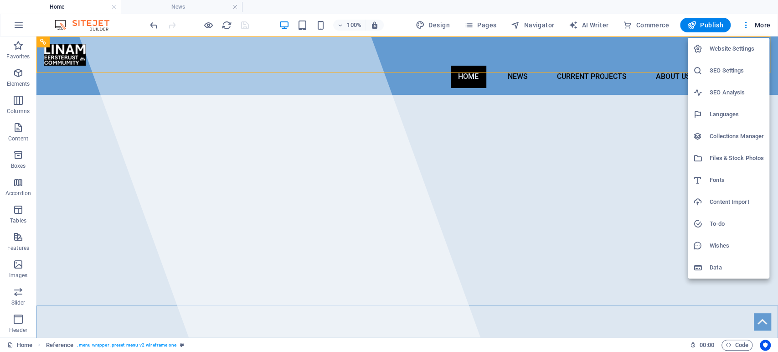
click at [735, 46] on h6 "Website Settings" at bounding box center [737, 48] width 54 height 11
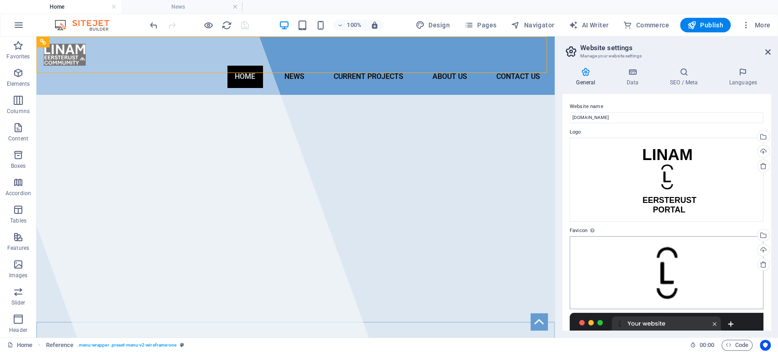
scroll to position [222, 0]
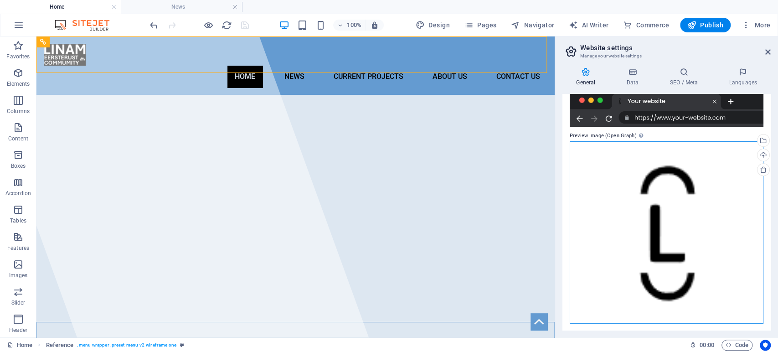
click at [681, 262] on div "Drag files here, click to choose files or select files from Files or our free s…" at bounding box center [667, 232] width 194 height 182
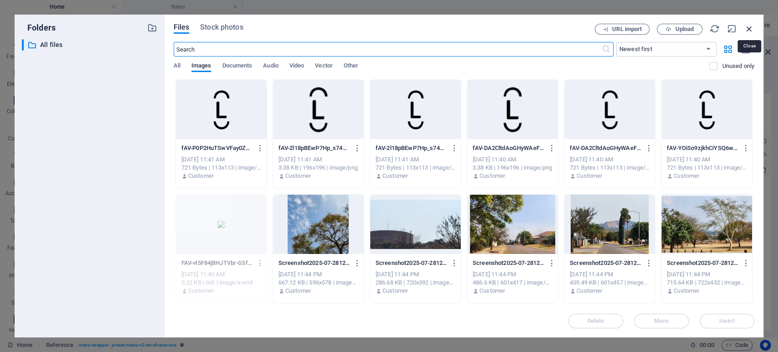
click at [748, 31] on icon "button" at bounding box center [749, 29] width 10 height 10
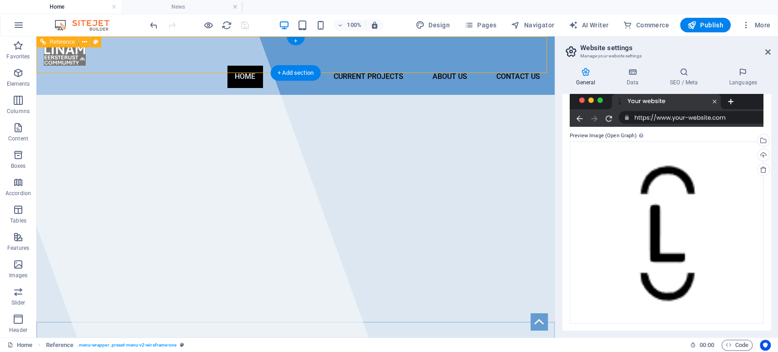
click at [64, 52] on figure at bounding box center [296, 55] width 504 height 22
click at [66, 54] on figure at bounding box center [296, 55] width 504 height 22
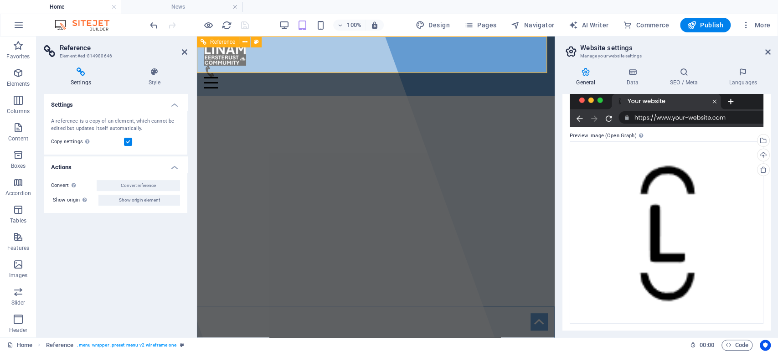
click at [237, 55] on figure at bounding box center [375, 55] width 343 height 22
click at [247, 43] on icon at bounding box center [244, 42] width 5 height 10
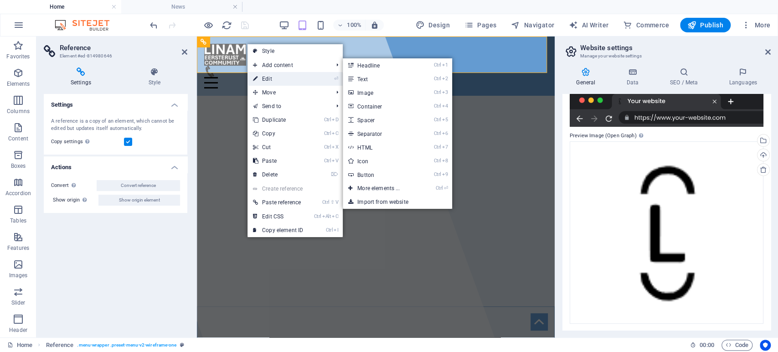
click at [268, 79] on link "⏎ Edit" at bounding box center [277, 79] width 61 height 14
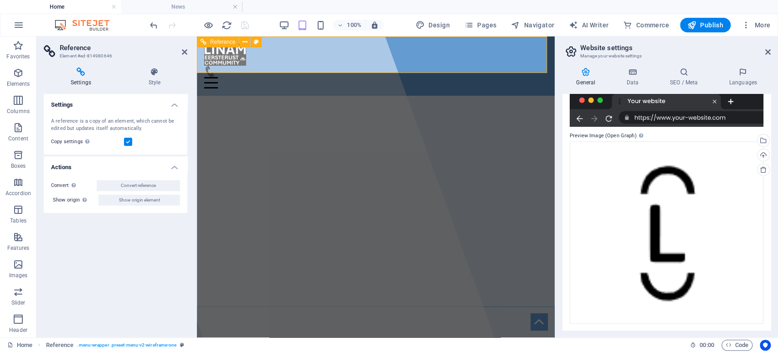
click at [216, 51] on figure at bounding box center [375, 55] width 343 height 22
click at [304, 66] on div at bounding box center [375, 77] width 343 height 23
click at [258, 44] on icon at bounding box center [256, 42] width 5 height 10
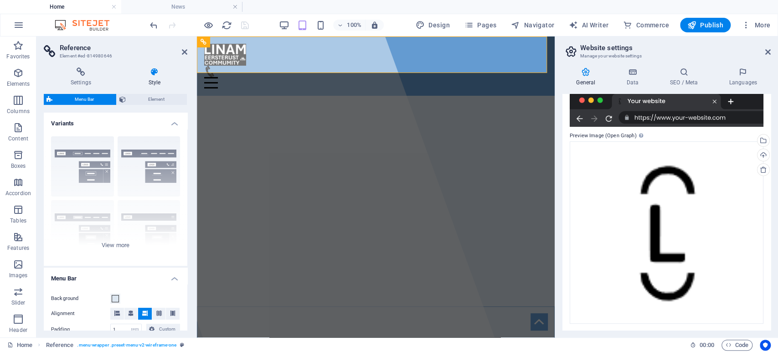
click at [158, 81] on h4 "Style" at bounding box center [155, 76] width 66 height 19
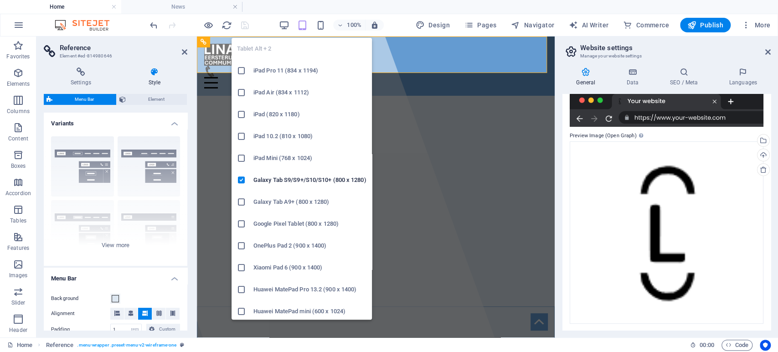
click at [351, 61] on li "iPad Pro 11 (834 x 1194)" at bounding box center [302, 71] width 140 height 22
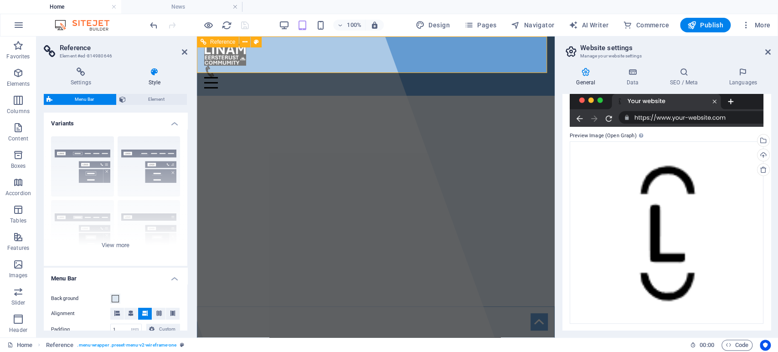
click at [334, 61] on div "Home News Current Projects About Us Coming Soon Contact Us" at bounding box center [376, 65] width 358 height 59
click at [765, 52] on icon at bounding box center [767, 51] width 5 height 7
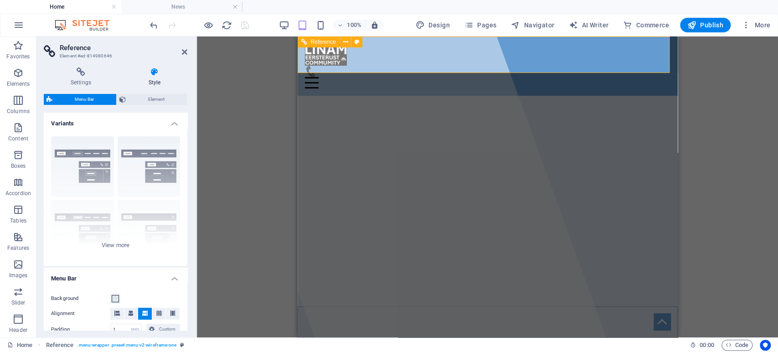
click at [323, 56] on figure at bounding box center [487, 55] width 366 height 22
click at [186, 54] on icon at bounding box center [184, 51] width 5 height 7
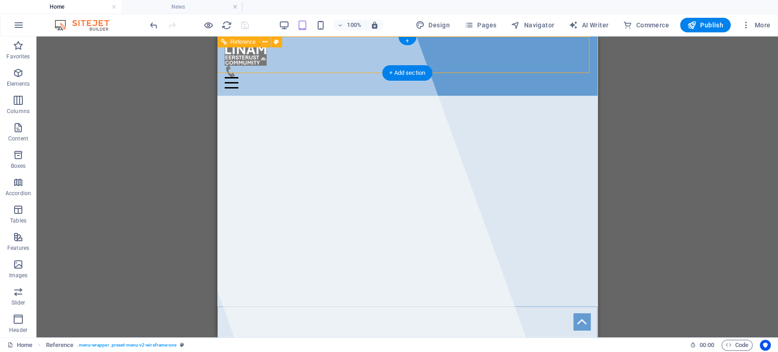
click at [241, 57] on figure at bounding box center [407, 55] width 366 height 22
select select "rem"
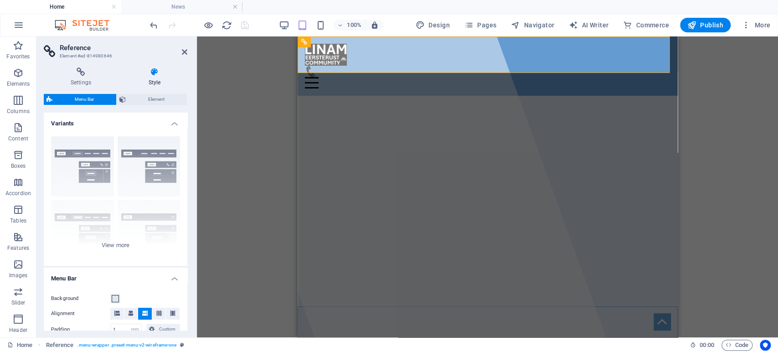
click at [156, 73] on icon at bounding box center [155, 71] width 66 height 9
click at [168, 101] on span "Element" at bounding box center [157, 99] width 56 height 11
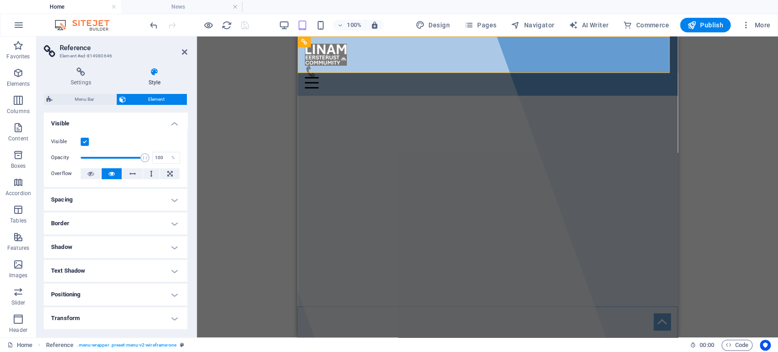
click at [256, 200] on div "Container H1 Banner Container Container Container Container Reference Text Foot…" at bounding box center [487, 186] width 581 height 301
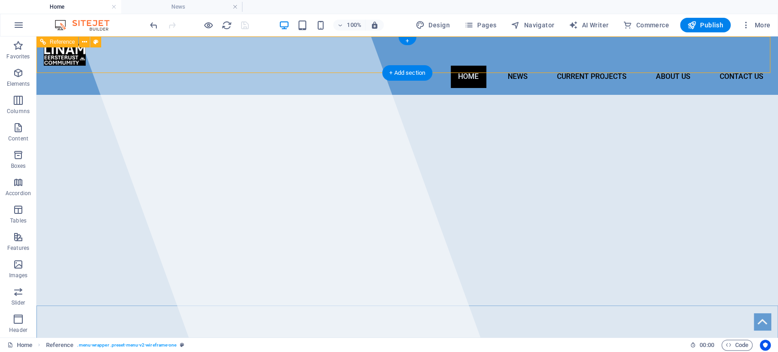
click at [69, 60] on figure at bounding box center [407, 55] width 727 height 22
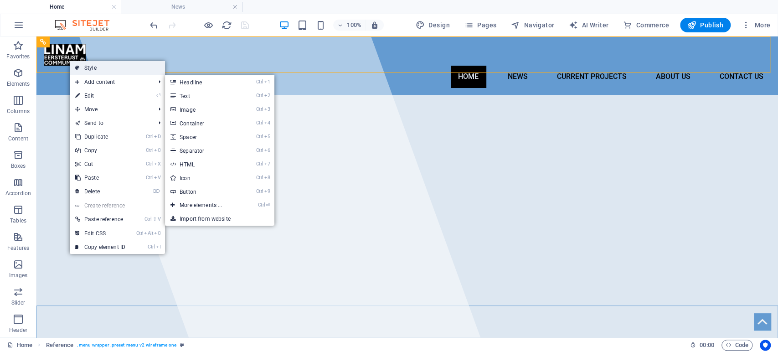
click at [95, 68] on link "Style" at bounding box center [117, 68] width 95 height 14
select select "rem"
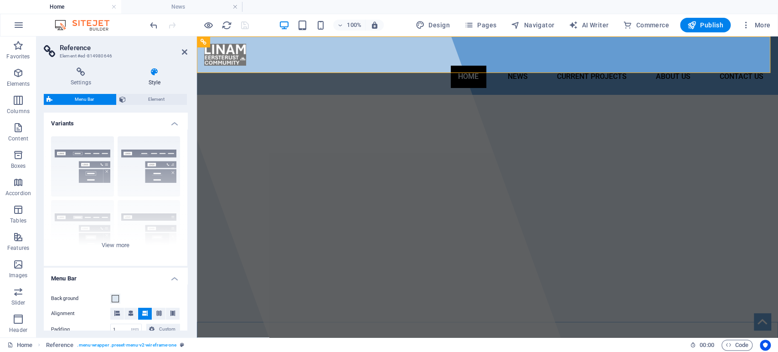
click at [153, 78] on h4 "Style" at bounding box center [155, 76] width 66 height 19
click at [160, 98] on span "Element" at bounding box center [157, 99] width 56 height 11
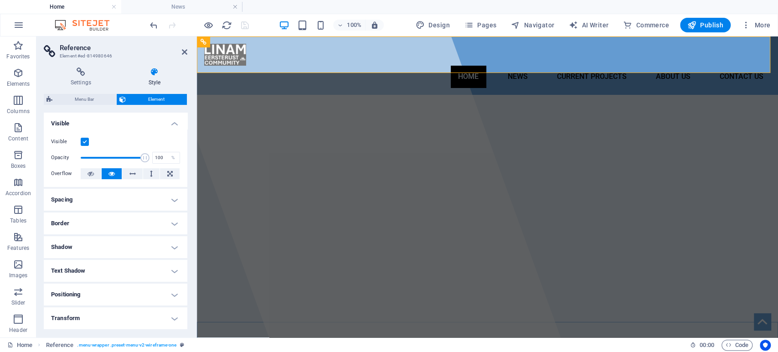
click at [157, 78] on h4 "Style" at bounding box center [155, 76] width 66 height 19
click at [143, 81] on h4 "Style" at bounding box center [155, 76] width 66 height 19
click at [89, 79] on h4 "Settings" at bounding box center [83, 76] width 78 height 19
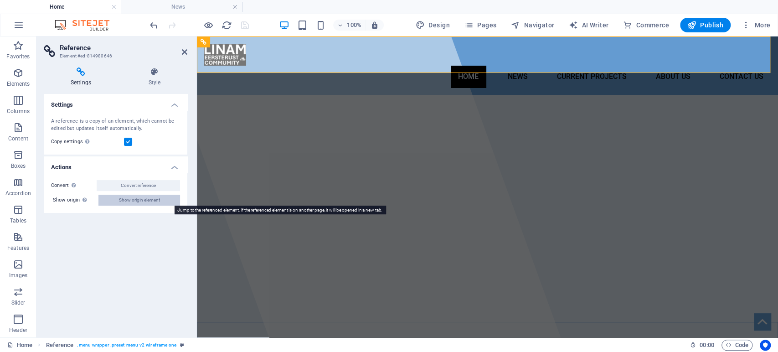
click at [153, 200] on span "Show origin element" at bounding box center [139, 200] width 41 height 11
select select "rem"
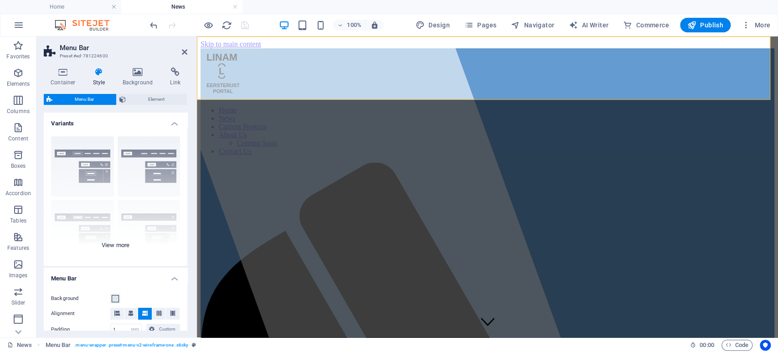
scroll to position [514, 0]
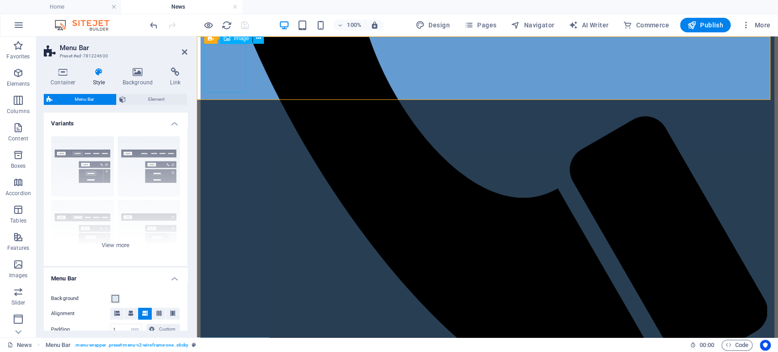
click at [702, 28] on span "Publish" at bounding box center [705, 25] width 36 height 9
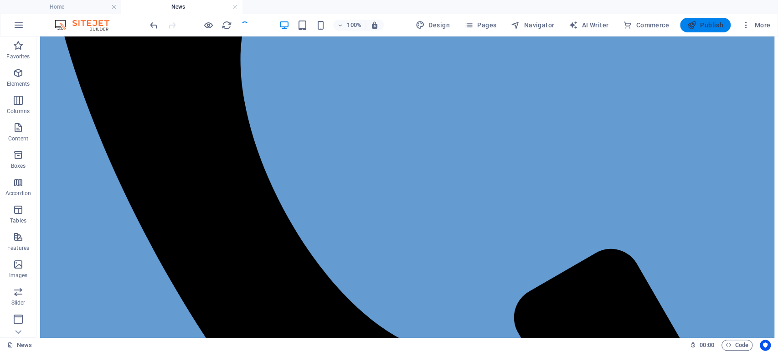
scroll to position [491, 0]
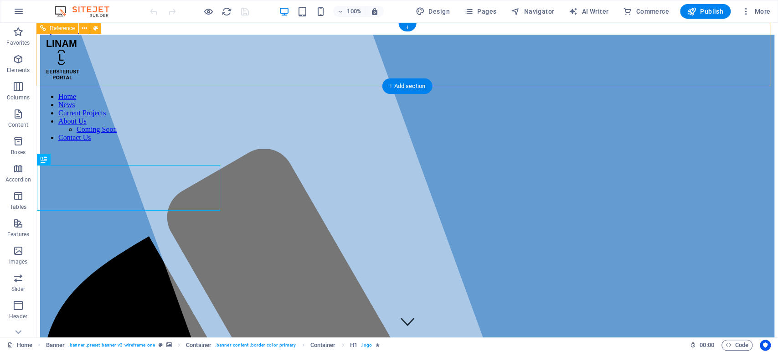
click at [57, 63] on figure at bounding box center [407, 60] width 734 height 51
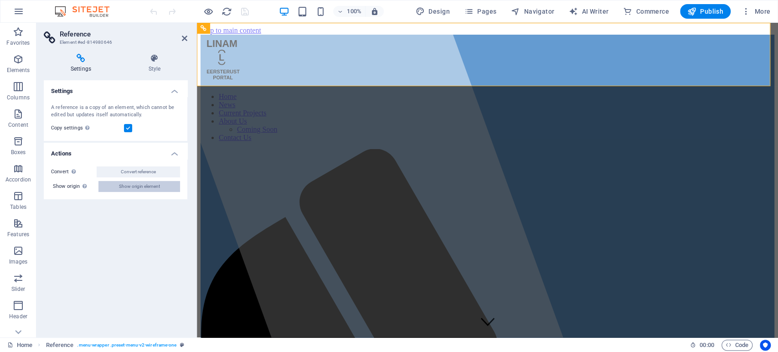
click at [129, 189] on span "Show origin element" at bounding box center [139, 186] width 41 height 11
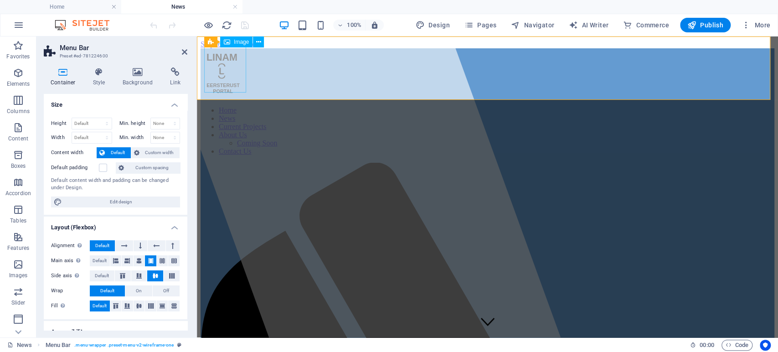
click at [221, 79] on figure at bounding box center [488, 73] width 574 height 51
click at [117, 206] on span "Edit design" at bounding box center [121, 201] width 113 height 11
select select "700"
select select "rem"
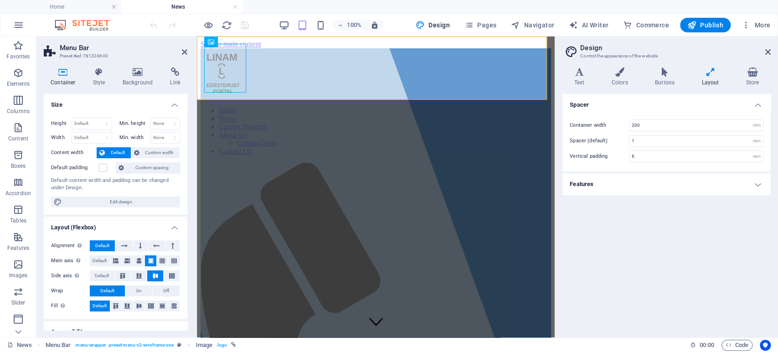
click at [756, 182] on h4 "Features" at bounding box center [666, 184] width 208 height 22
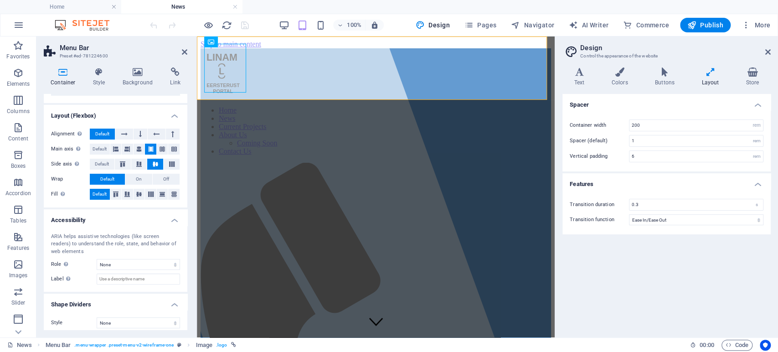
scroll to position [117, 0]
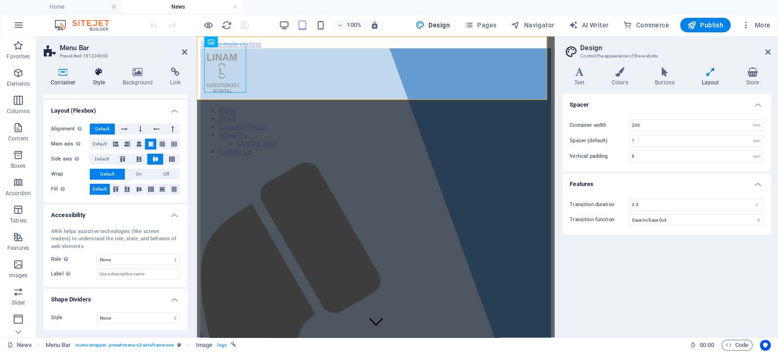
click at [95, 80] on h4 "Style" at bounding box center [101, 76] width 30 height 19
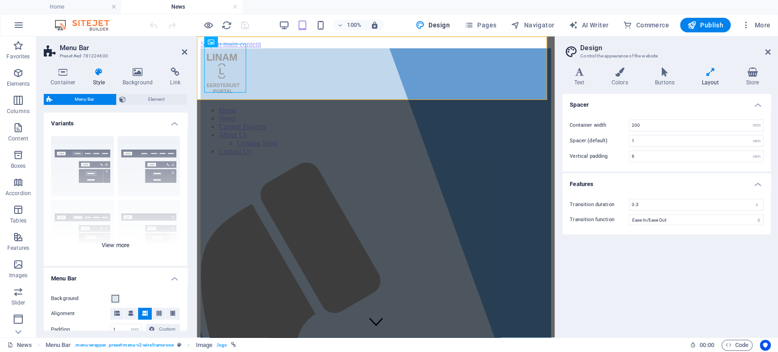
scroll to position [184, 0]
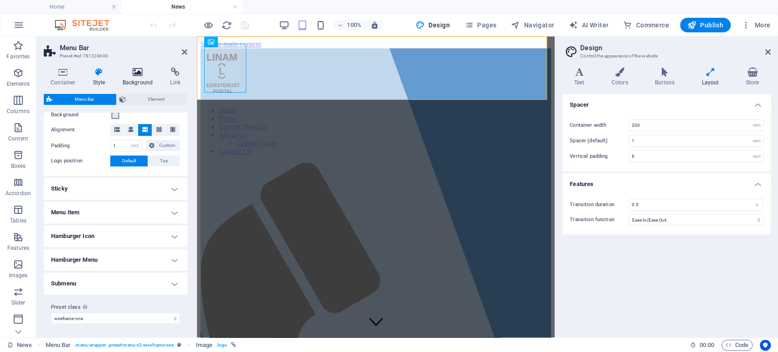
click at [138, 81] on h4 "Background" at bounding box center [140, 76] width 48 height 19
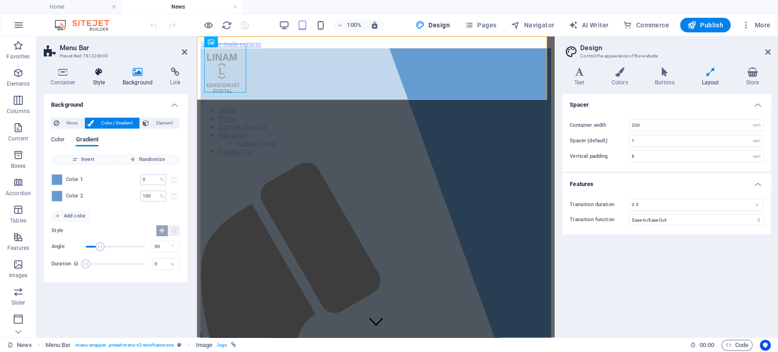
click at [97, 79] on h4 "Style" at bounding box center [101, 76] width 30 height 19
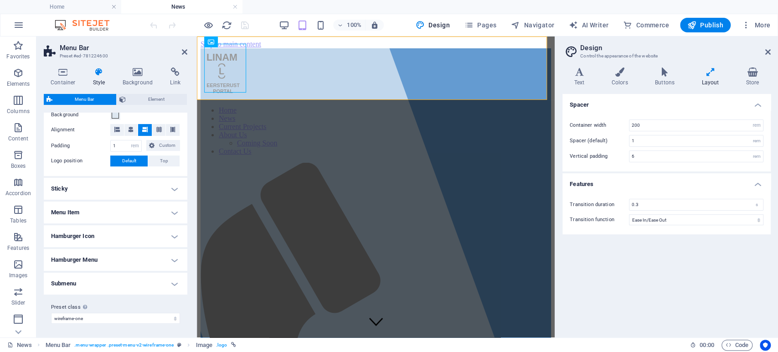
scroll to position [0, 0]
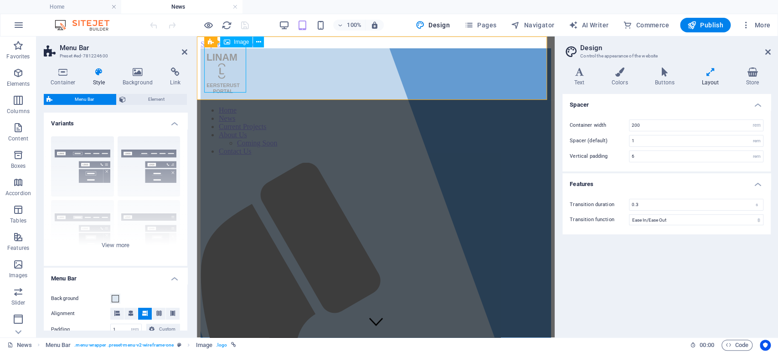
click at [218, 67] on figure at bounding box center [376, 73] width 351 height 51
click at [98, 82] on h4 "Style" at bounding box center [101, 76] width 30 height 19
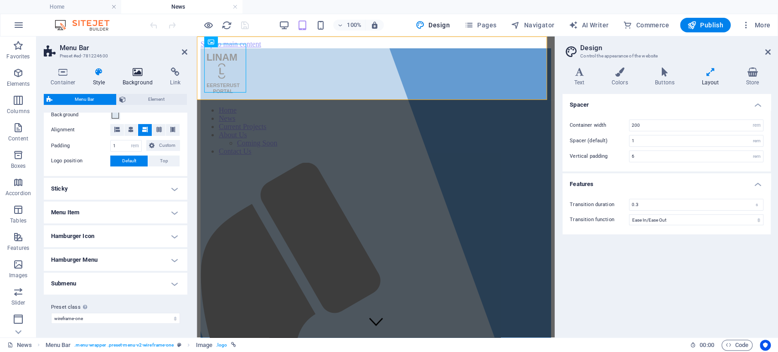
click at [141, 75] on icon at bounding box center [138, 71] width 44 height 9
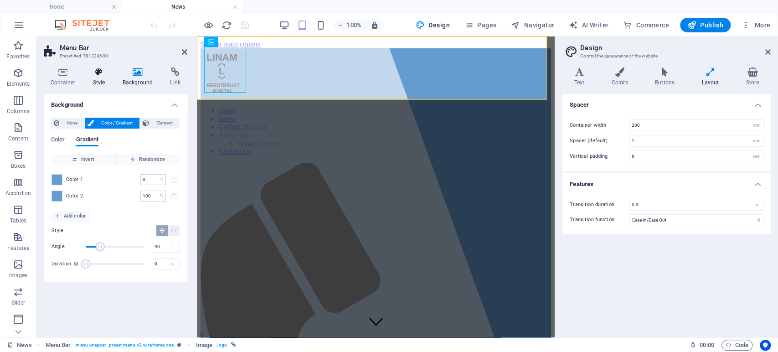
click at [98, 75] on icon at bounding box center [99, 71] width 26 height 9
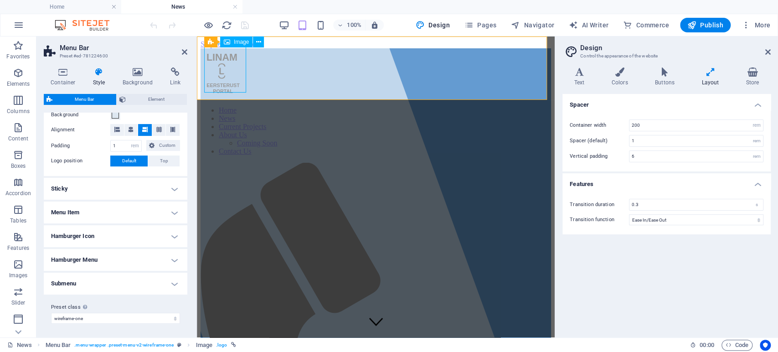
click at [219, 79] on figure at bounding box center [376, 73] width 351 height 51
select select "px"
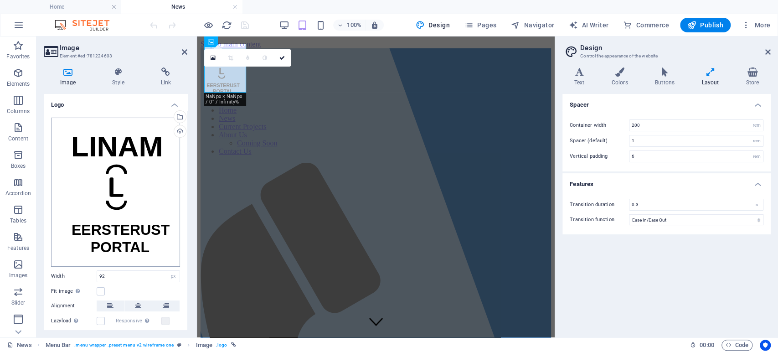
scroll to position [52, 0]
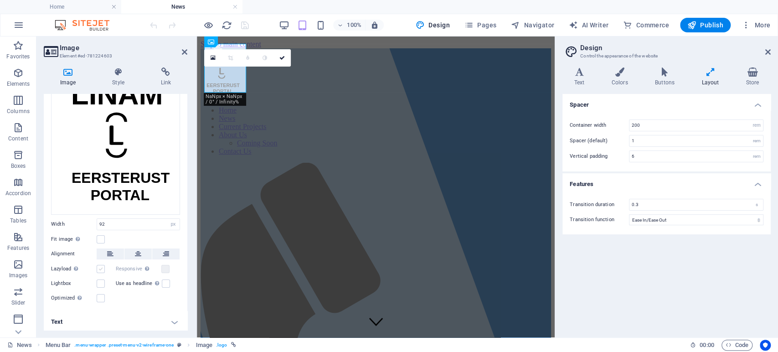
click at [100, 268] on label at bounding box center [101, 269] width 8 height 8
click at [0, 0] on input "Lazyload Loading images after the page loads improves page speed." at bounding box center [0, 0] width 0 height 0
click at [165, 268] on label at bounding box center [165, 269] width 8 height 8
click at [165, 265] on label at bounding box center [165, 269] width 8 height 8
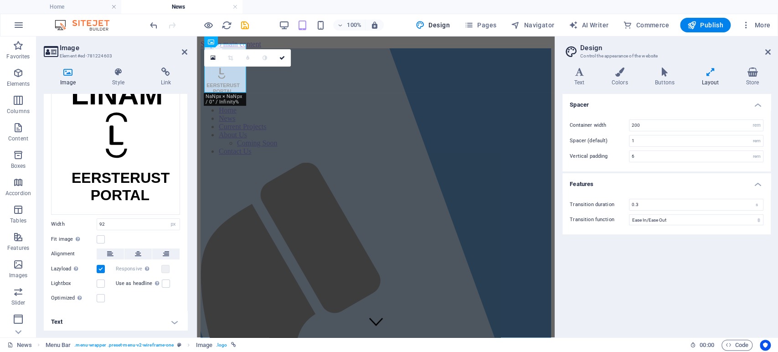
click at [100, 267] on label at bounding box center [101, 269] width 8 height 8
click at [0, 0] on input "Lazyload Loading images after the page loads improves page speed." at bounding box center [0, 0] width 0 height 0
click at [165, 267] on label at bounding box center [165, 269] width 8 height 8
click at [102, 235] on label at bounding box center [101, 239] width 8 height 8
click at [0, 0] on input "Fit image Automatically fit image to a fixed width and height" at bounding box center [0, 0] width 0 height 0
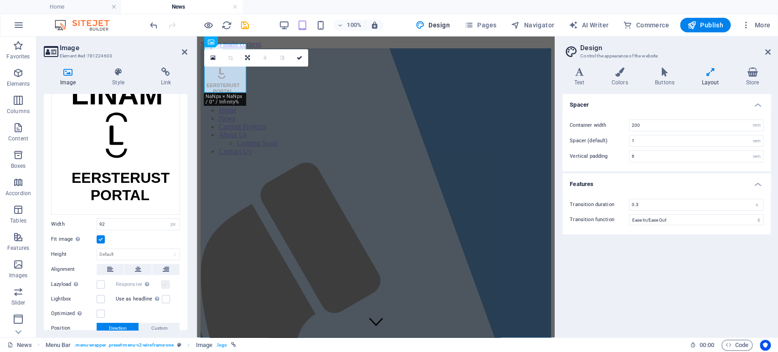
click at [165, 280] on label at bounding box center [165, 284] width 8 height 8
click at [101, 236] on label at bounding box center [101, 239] width 8 height 8
click at [0, 0] on input "Fit image Automatically fit image to a fixed width and height" at bounding box center [0, 0] width 0 height 0
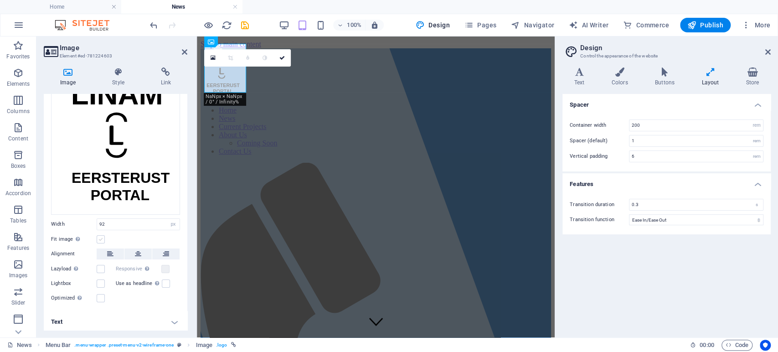
click at [100, 236] on label at bounding box center [101, 239] width 8 height 8
click at [0, 0] on input "Fit image Automatically fit image to a fixed width and height" at bounding box center [0, 0] width 0 height 0
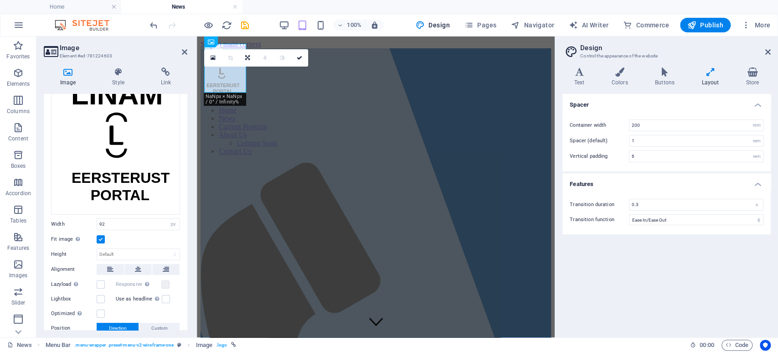
click at [101, 237] on label at bounding box center [101, 239] width 8 height 8
click at [0, 0] on input "Fit image Automatically fit image to a fixed width and height" at bounding box center [0, 0] width 0 height 0
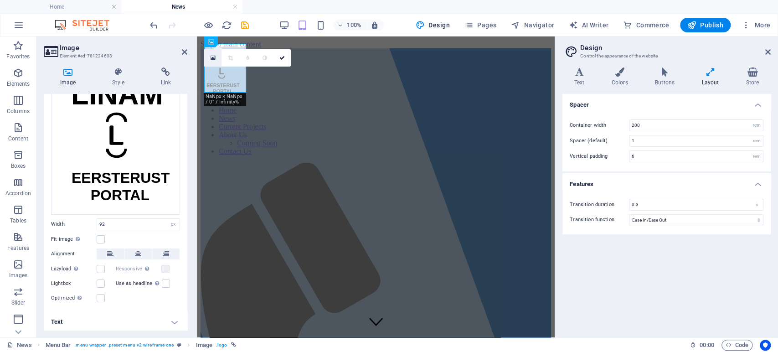
click at [211, 60] on icon at bounding box center [212, 58] width 5 height 6
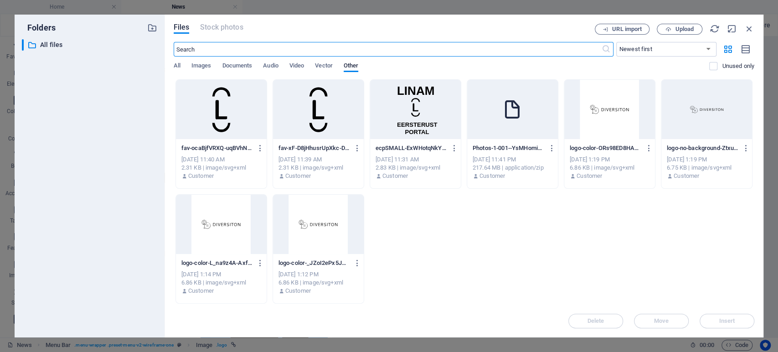
type input "4"
type input "200"
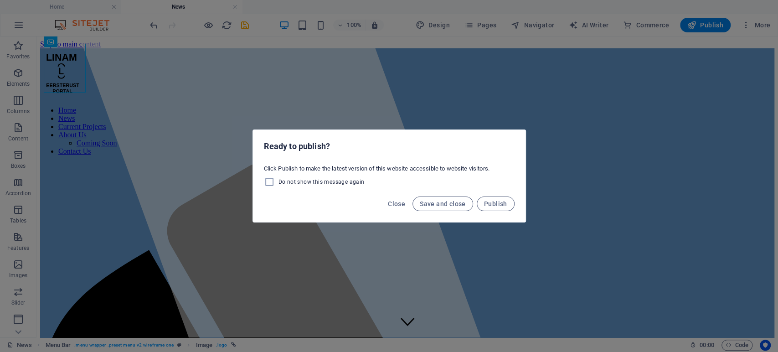
click at [489, 265] on div "Ready to publish? Click Publish to make the latest version of this website acce…" at bounding box center [389, 176] width 778 height 352
click at [68, 73] on div "Ready to publish? Click Publish to make the latest version of this website acce…" at bounding box center [389, 176] width 778 height 352
click at [489, 205] on span "Publish" at bounding box center [495, 203] width 23 height 7
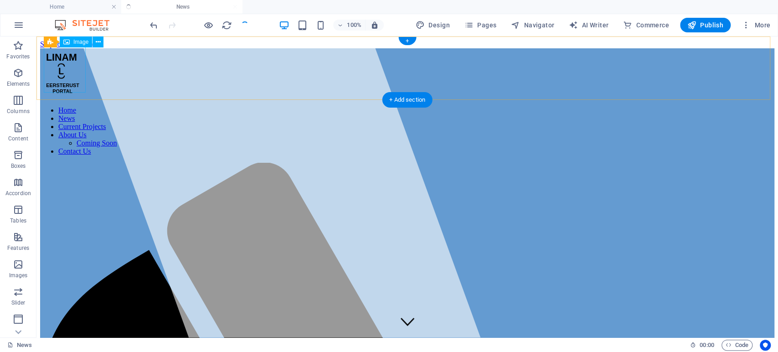
click at [73, 78] on figure at bounding box center [407, 73] width 734 height 51
select select "px"
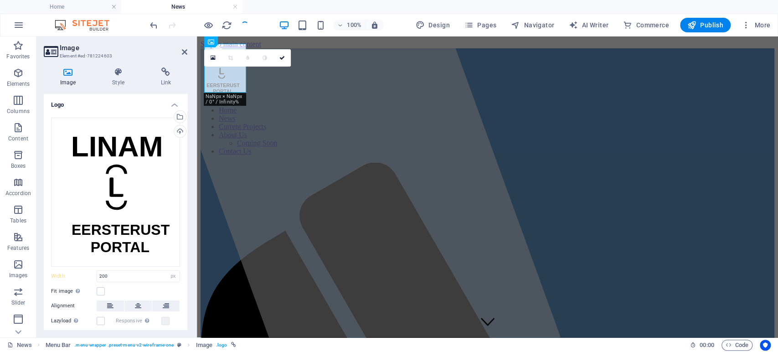
type input "92"
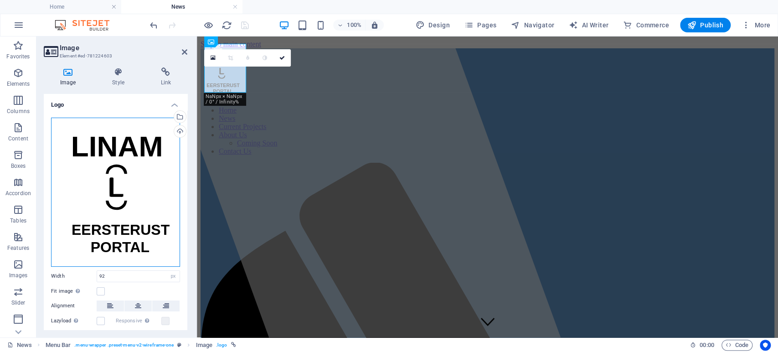
click at [139, 232] on div "Drag files here, click to choose files or select files from Files or our free s…" at bounding box center [115, 192] width 129 height 149
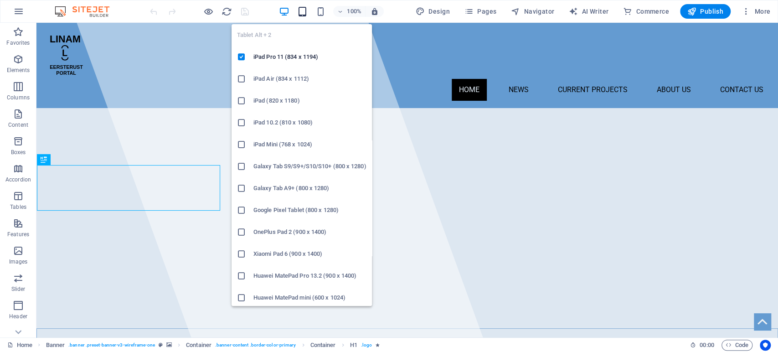
click at [0, 0] on icon "button" at bounding box center [0, 0] width 0 height 0
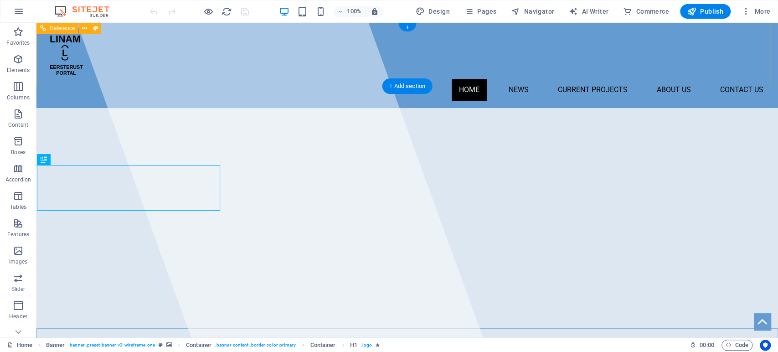
click at [69, 62] on figure at bounding box center [407, 54] width 727 height 49
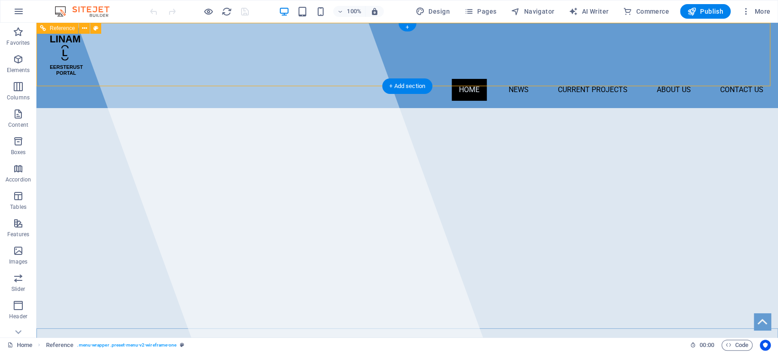
click at [70, 62] on figure at bounding box center [407, 54] width 727 height 49
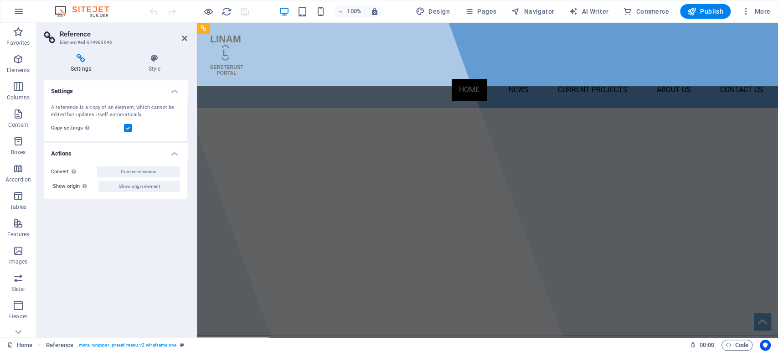
click at [70, 62] on icon at bounding box center [81, 58] width 74 height 9
click at [157, 59] on icon at bounding box center [155, 58] width 66 height 9
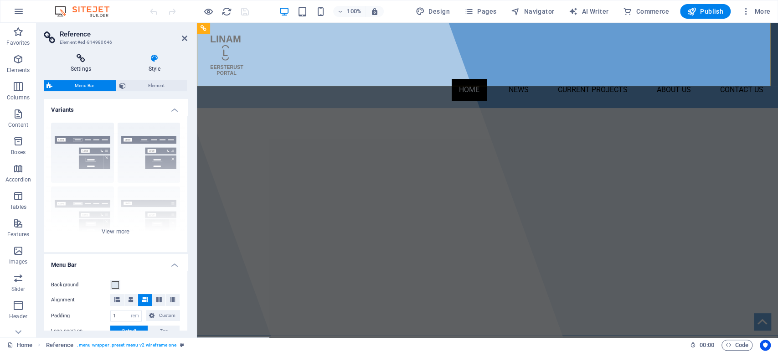
click at [80, 67] on h4 "Settings" at bounding box center [83, 63] width 78 height 19
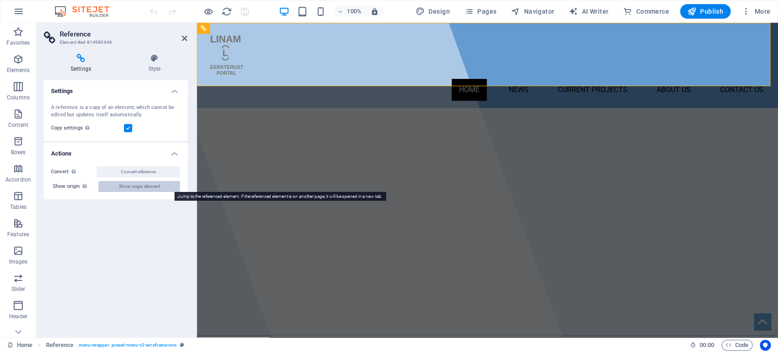
click at [141, 189] on span "Show origin element" at bounding box center [139, 186] width 41 height 11
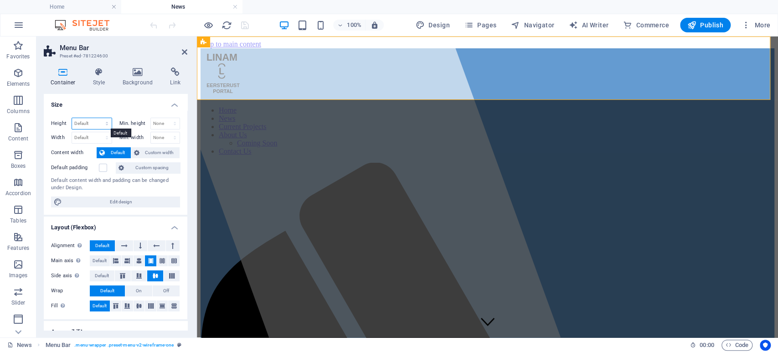
click at [83, 126] on select "Default px rem % vh vw" at bounding box center [92, 123] width 40 height 11
click at [82, 136] on select "Default px rem % em vh vw" at bounding box center [92, 137] width 40 height 11
click at [110, 201] on span "Edit design" at bounding box center [121, 201] width 113 height 11
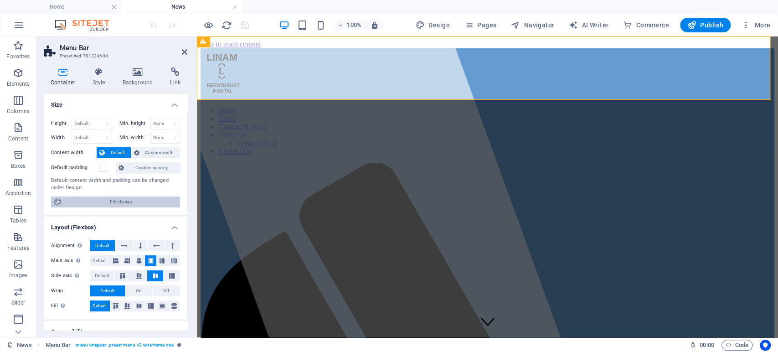
select select "rem"
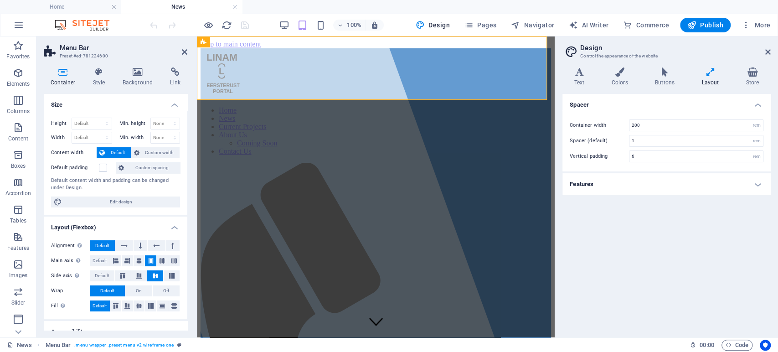
click at [594, 186] on h4 "Features" at bounding box center [666, 184] width 208 height 22
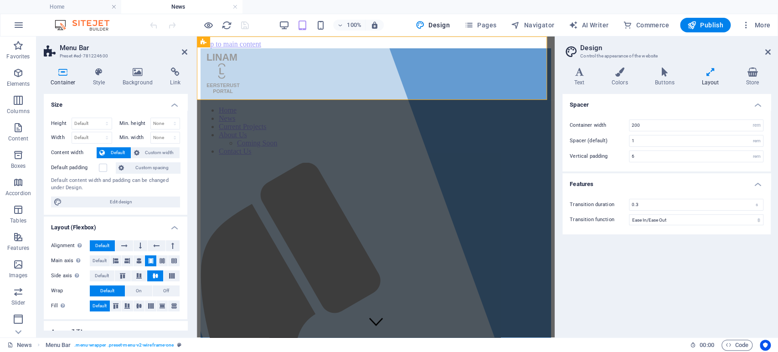
click at [120, 232] on h4 "Layout (Flexbox)" at bounding box center [116, 225] width 144 height 16
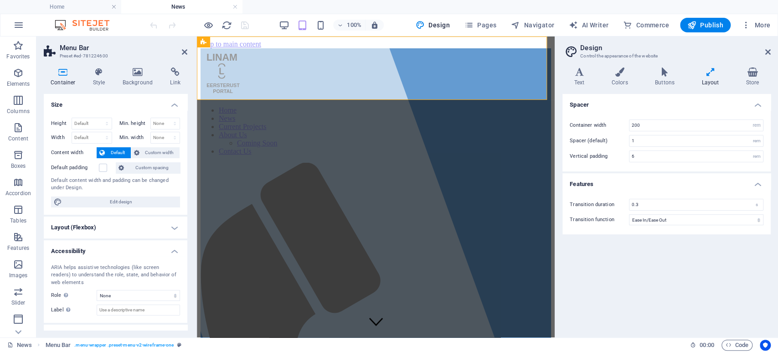
click at [150, 225] on h4 "Layout (Flexbox)" at bounding box center [116, 228] width 144 height 22
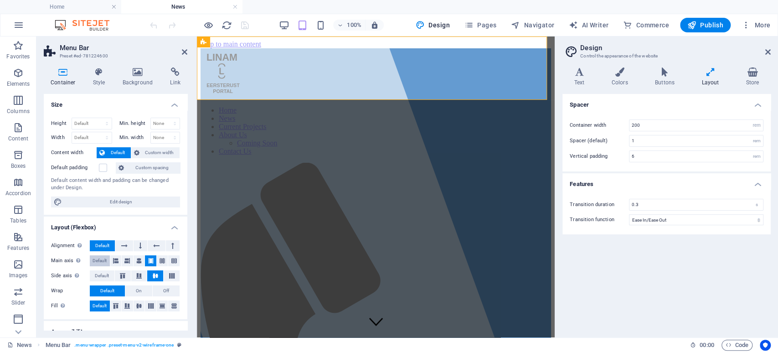
click at [102, 263] on span "Default" at bounding box center [100, 260] width 14 height 11
click at [148, 262] on icon at bounding box center [150, 260] width 5 height 11
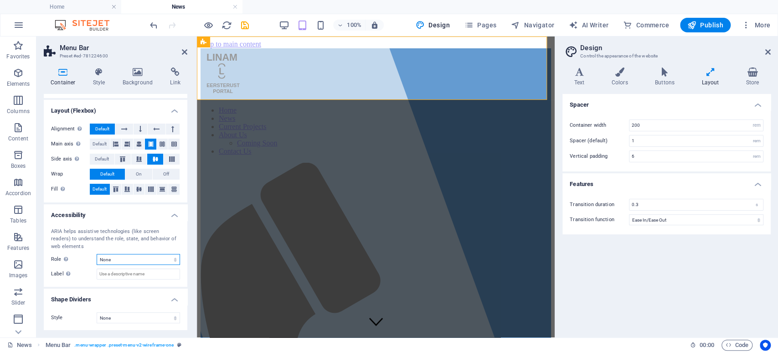
click at [150, 259] on select "None Alert Article Banner Comment Complementary Dialog Footer Header Marquee Pr…" at bounding box center [138, 259] width 83 height 11
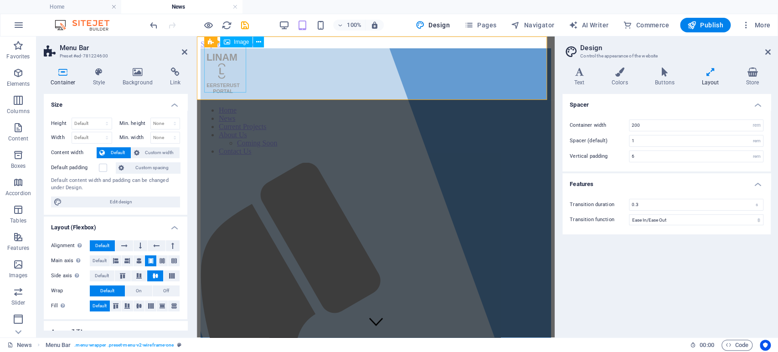
click at [227, 73] on figure at bounding box center [376, 73] width 351 height 51
click at [256, 44] on icon at bounding box center [258, 42] width 5 height 10
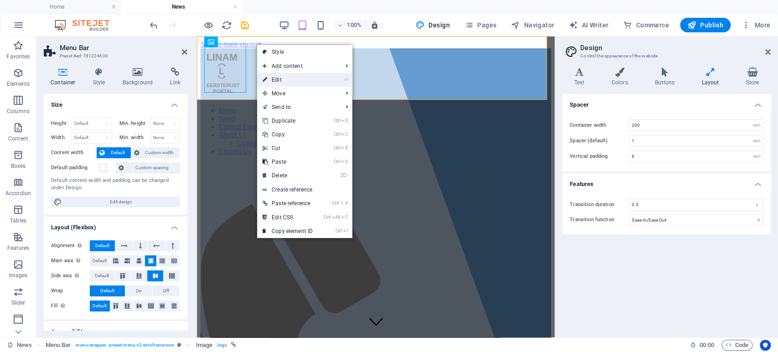
click at [285, 82] on link "⏎ Edit" at bounding box center [287, 80] width 61 height 14
select select "px"
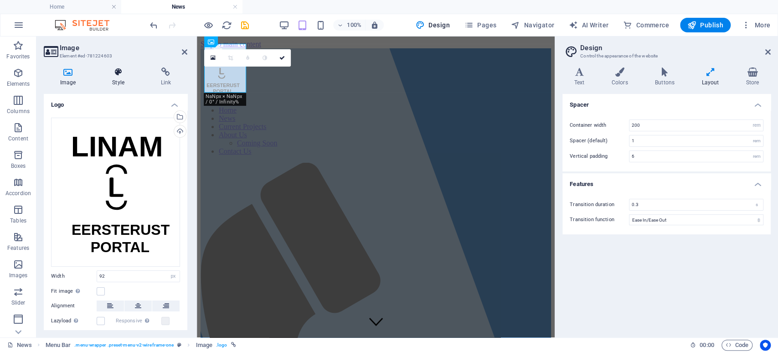
click at [120, 77] on h4 "Style" at bounding box center [120, 76] width 48 height 19
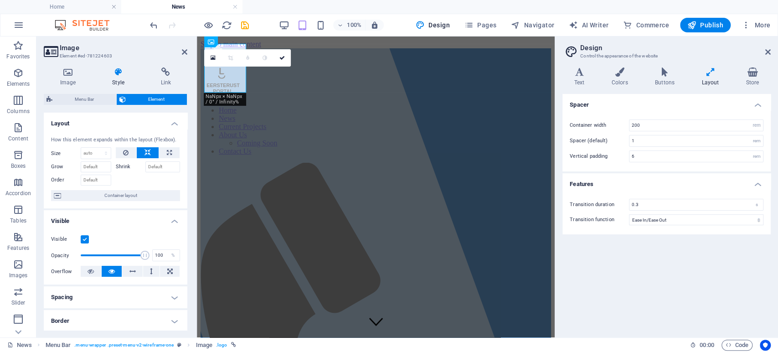
scroll to position [167, 0]
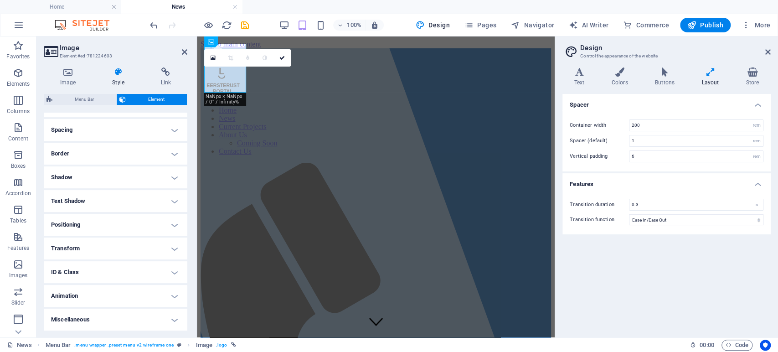
click at [645, 285] on div "Spacer Container width 200 rem px Spacer (default) 1 rem Vertical padding 6 rem…" at bounding box center [666, 212] width 208 height 236
